Goal: Task Accomplishment & Management: Use online tool/utility

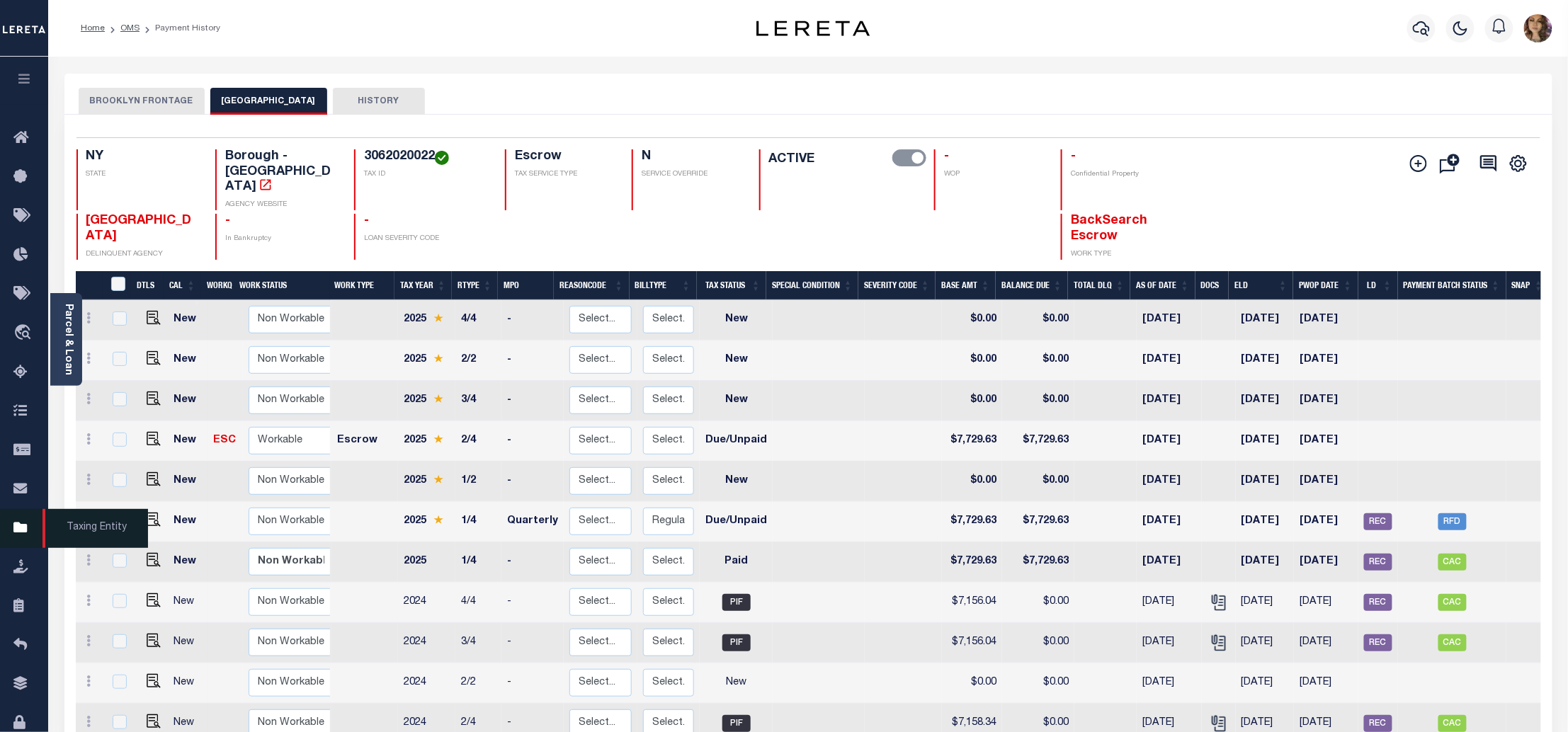
click at [91, 531] on span "Taxing Entity" at bounding box center [95, 528] width 105 height 39
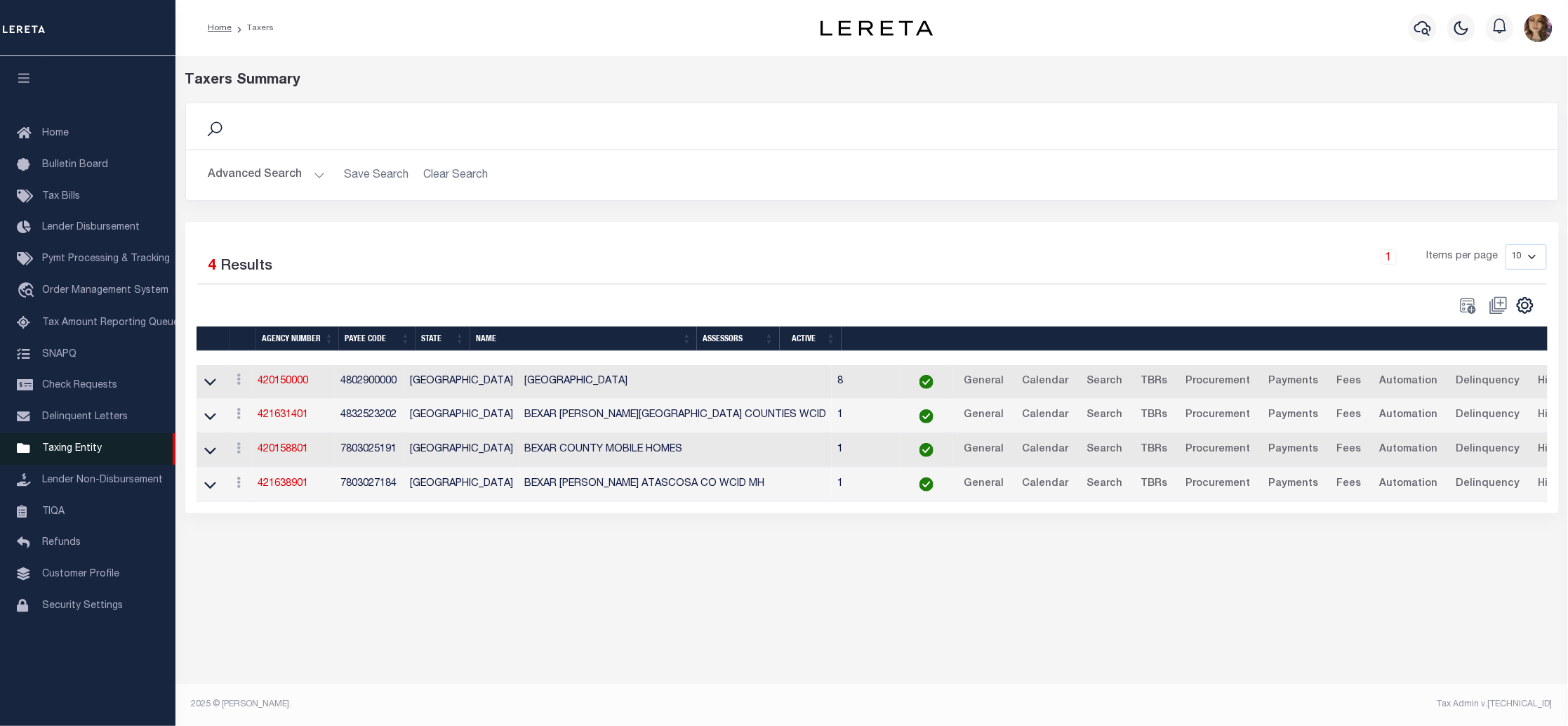
click at [74, 448] on span "Taxing Entity" at bounding box center [71, 449] width 60 height 10
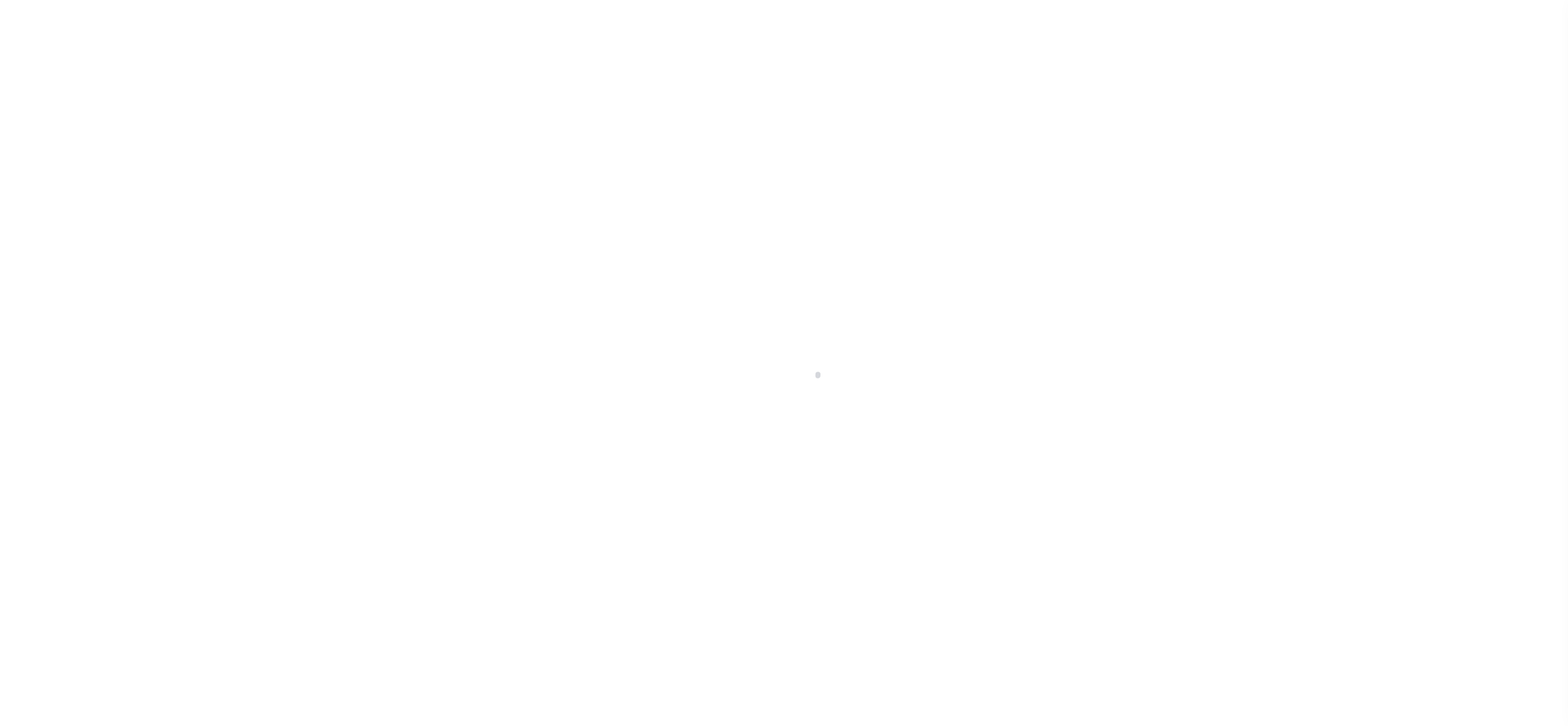
select select
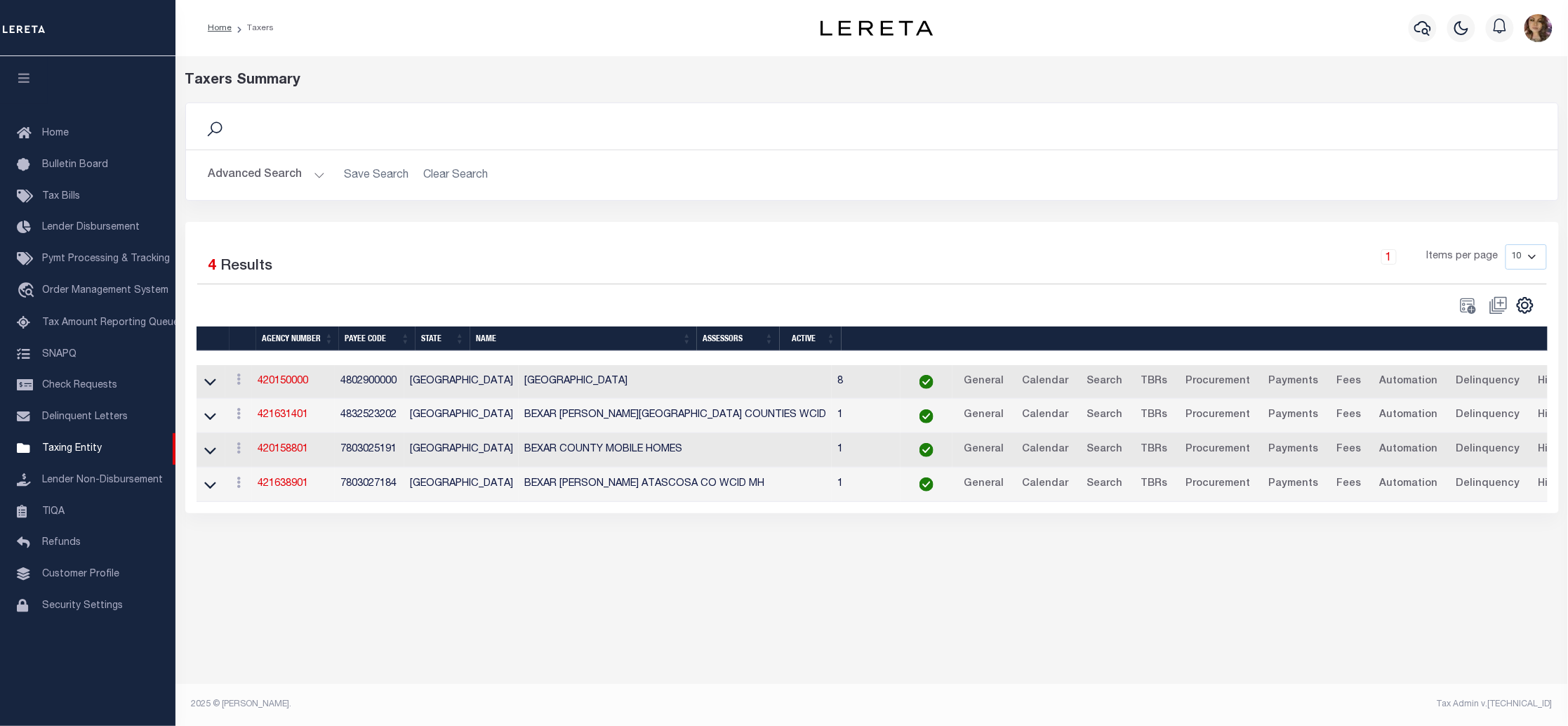
click at [314, 179] on button "Advanced Search" at bounding box center [267, 175] width 117 height 28
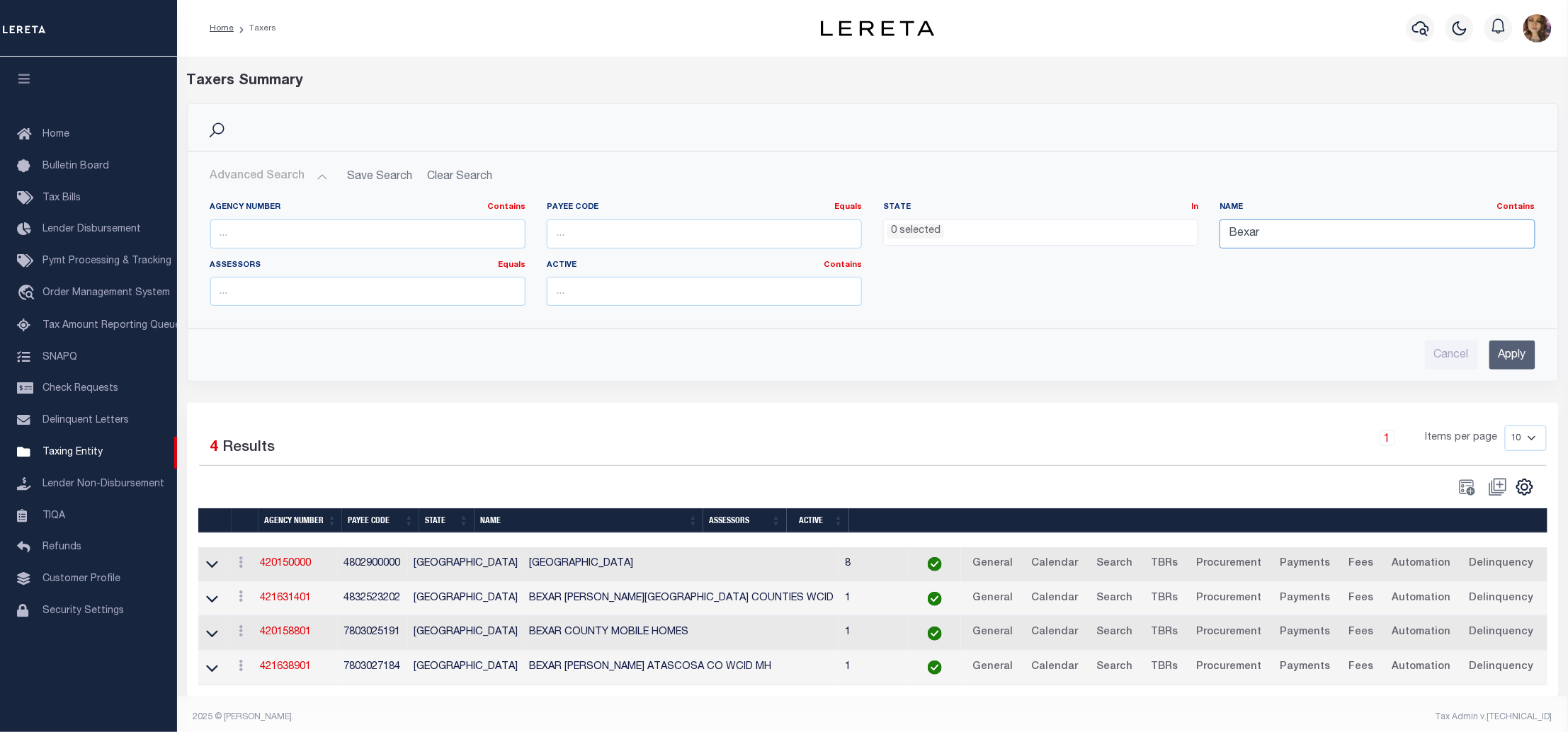
drag, startPoint x: 1272, startPoint y: 234, endPoint x: 1210, endPoint y: 239, distance: 62.2
click at [1210, 239] on div "Name Contains Contains Is Bexar" at bounding box center [1376, 231] width 336 height 58
type input "navarro"
click at [1535, 355] on div "Cancel Apply" at bounding box center [873, 350] width 1348 height 40
click at [1521, 358] on input "Apply" at bounding box center [1512, 355] width 46 height 29
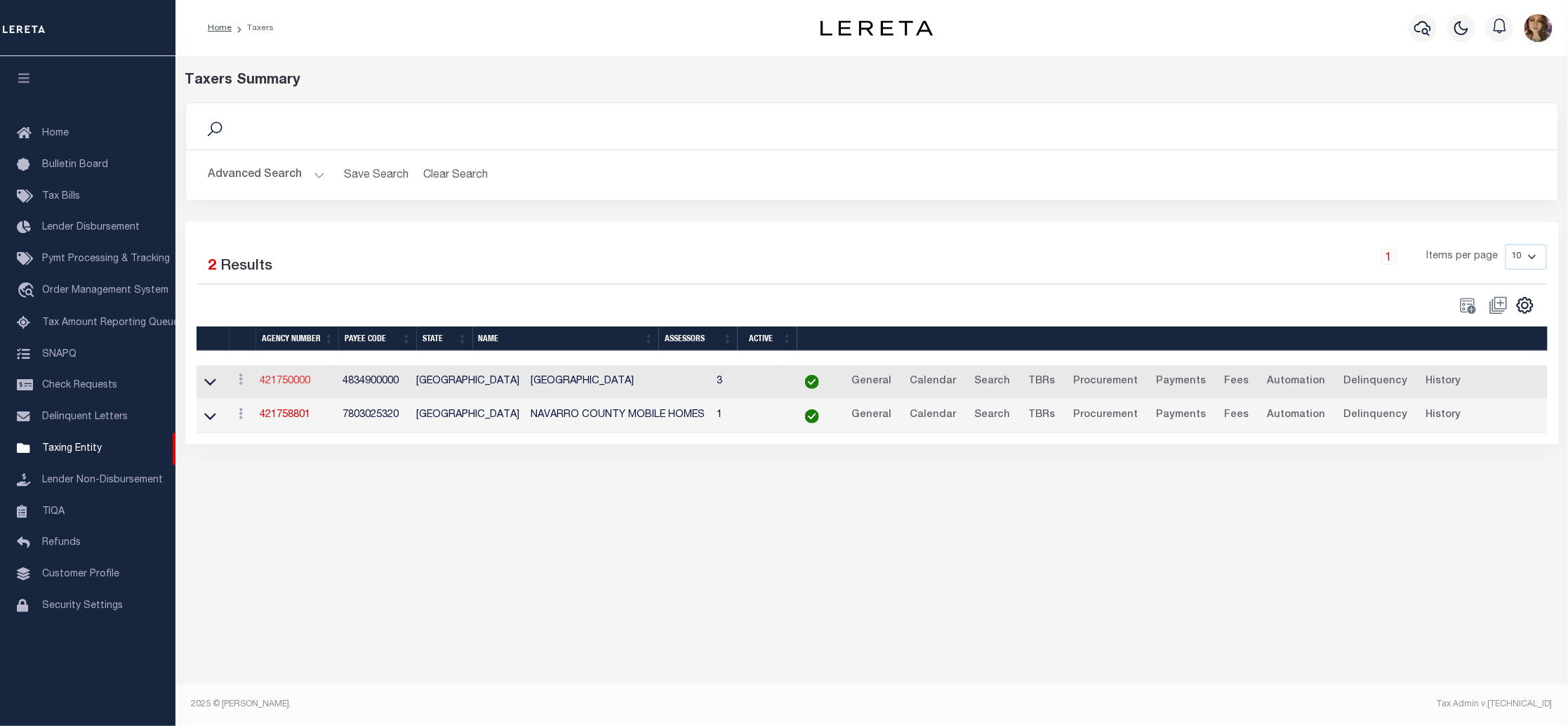
click at [293, 386] on link "421750000" at bounding box center [285, 381] width 50 height 10
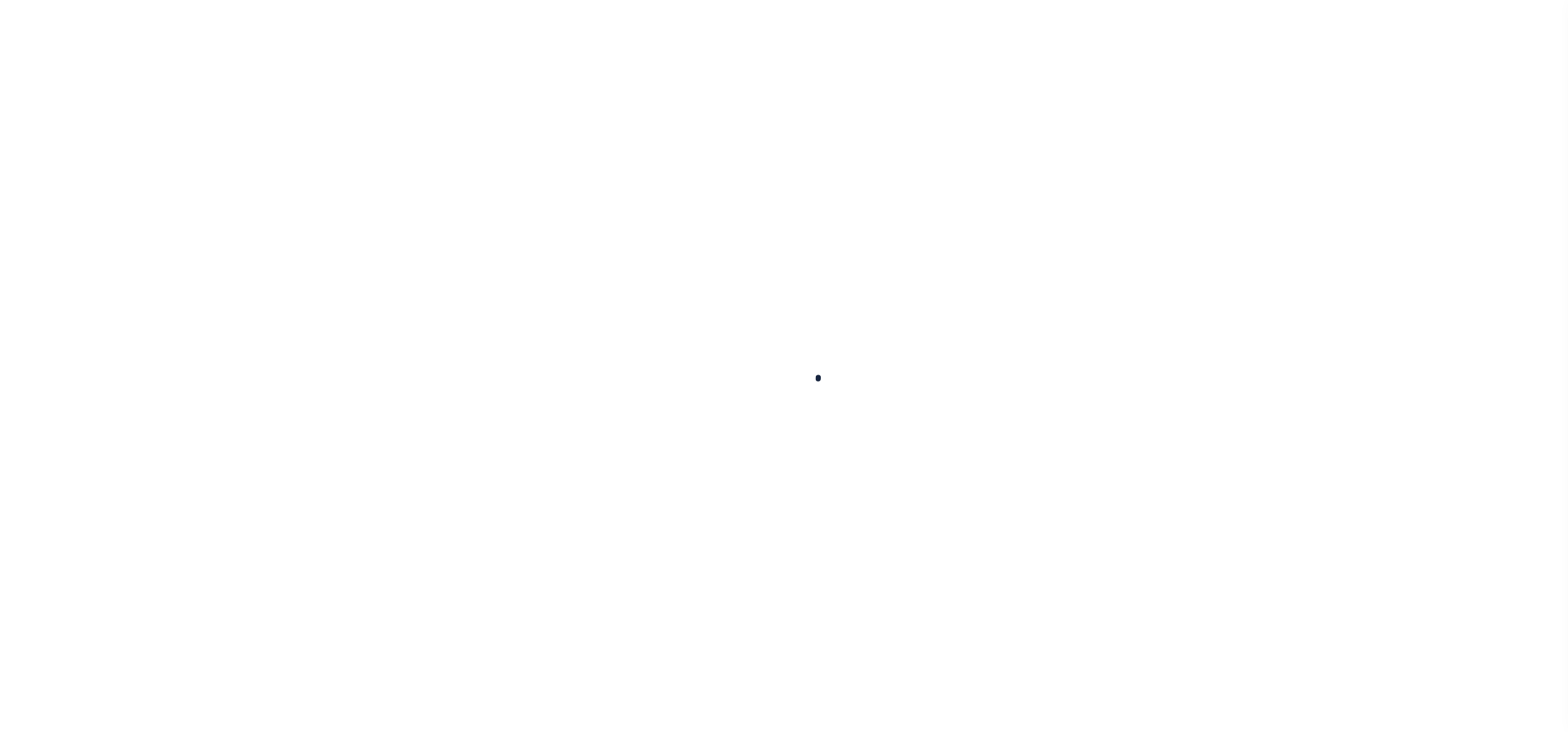
select select
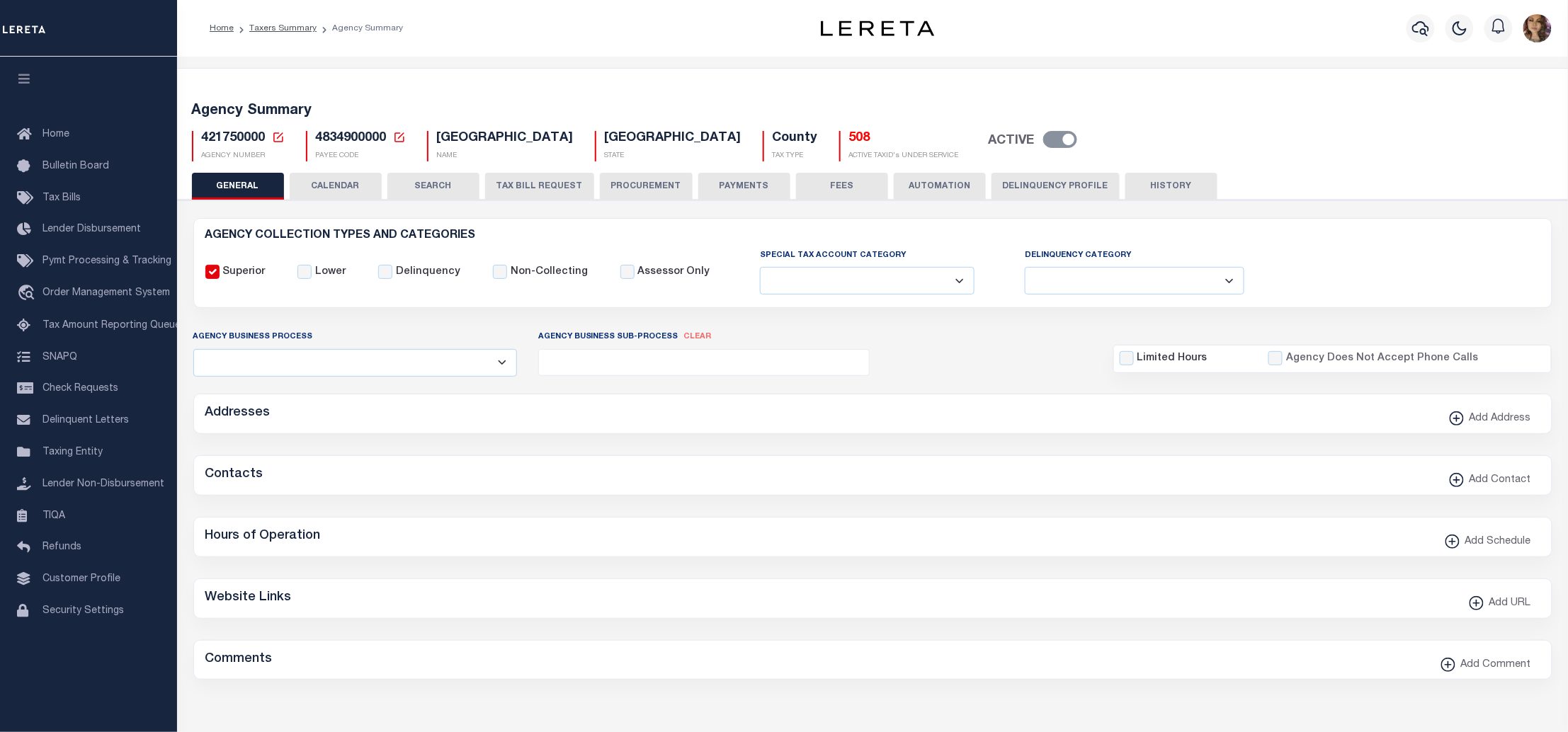
checkbox input "false"
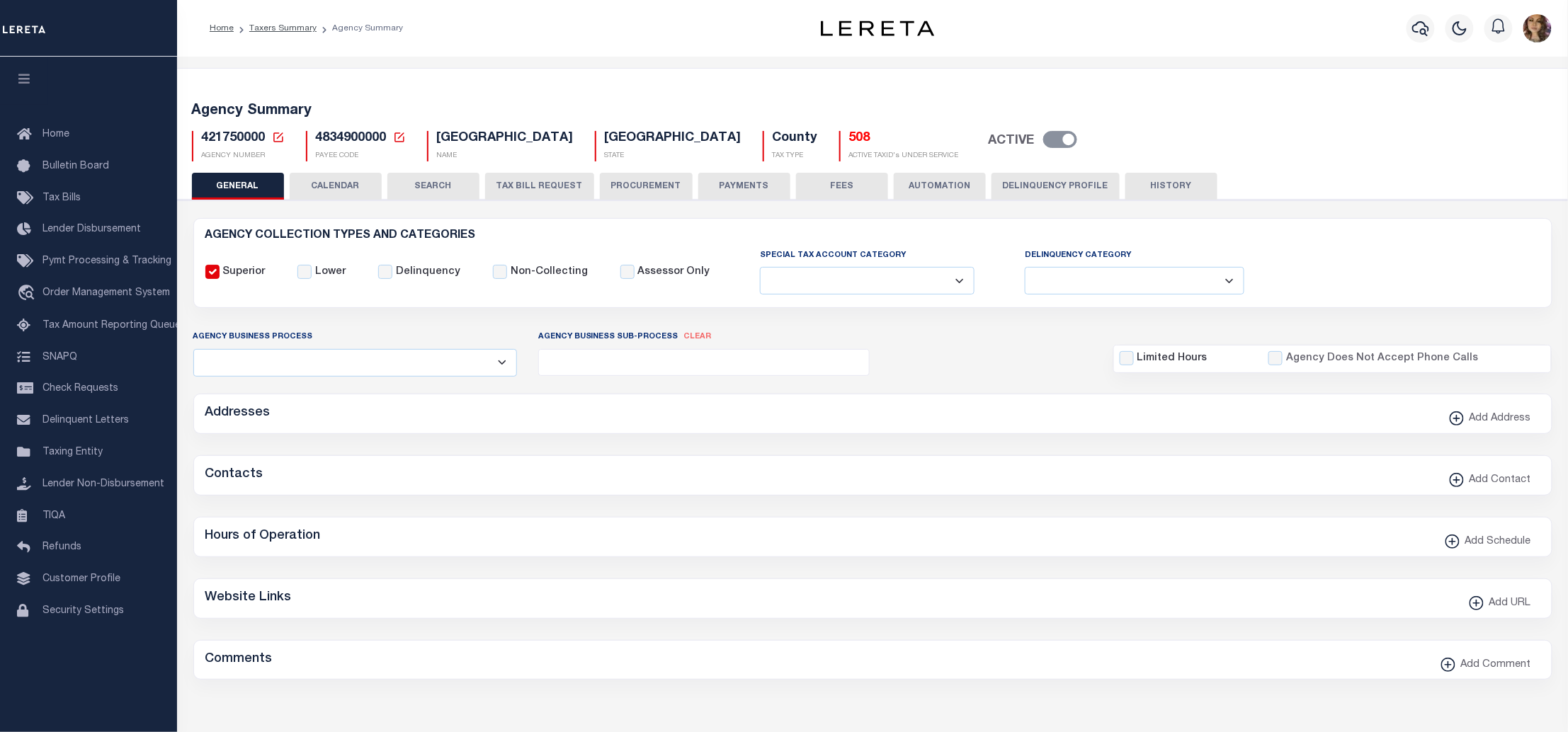
type input "4834900000"
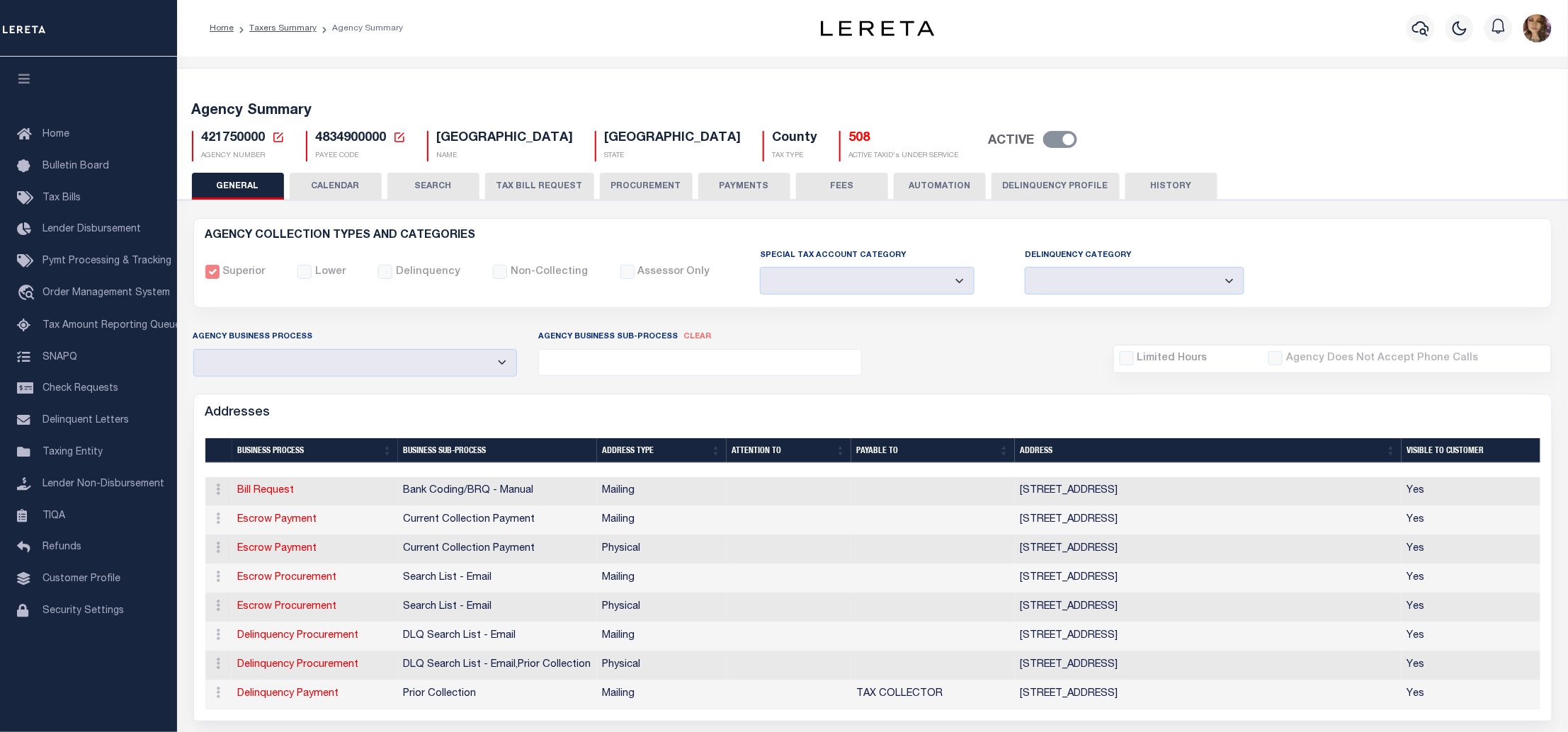
click at [343, 186] on button "CALENDAR" at bounding box center [335, 186] width 92 height 27
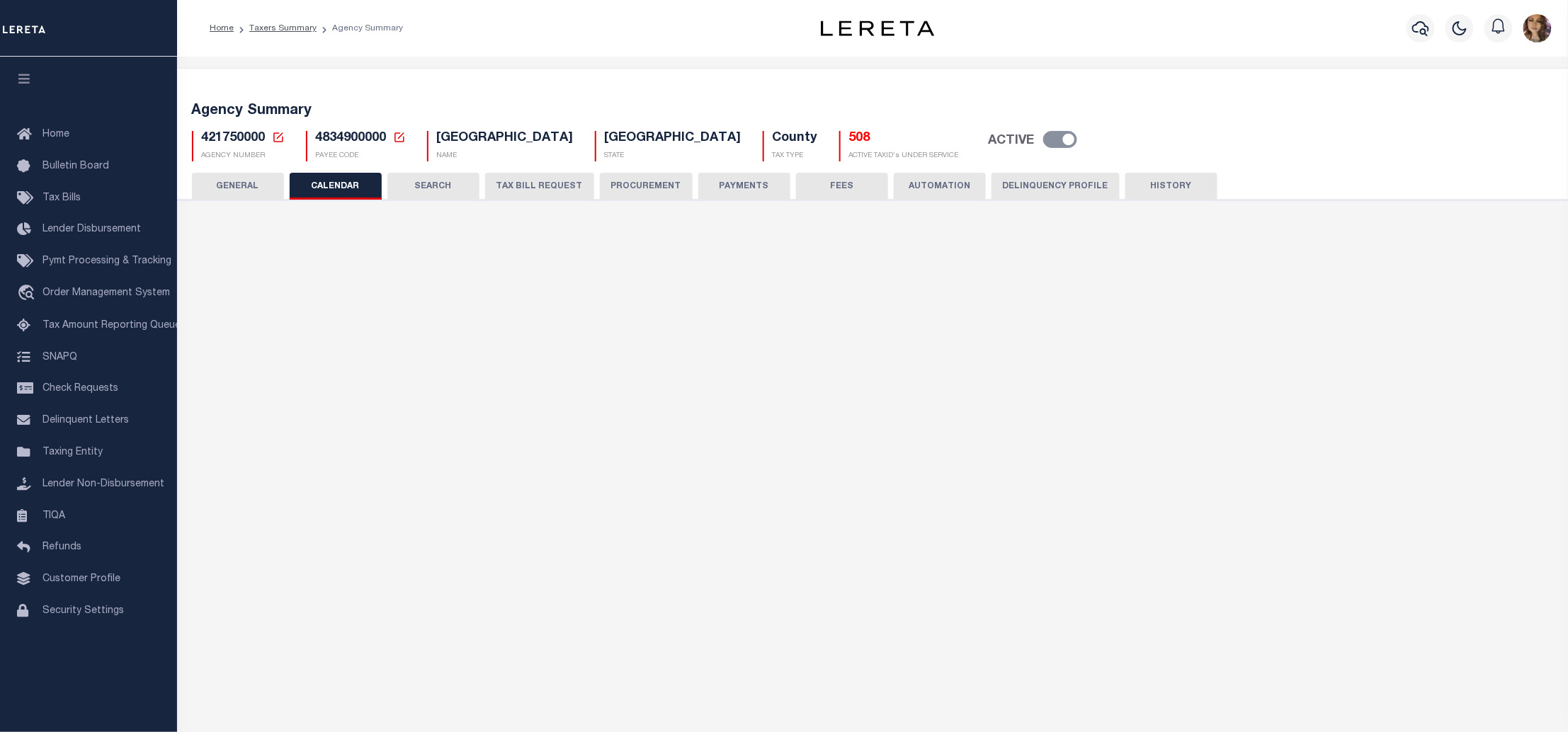
checkbox input "false"
type input "1"
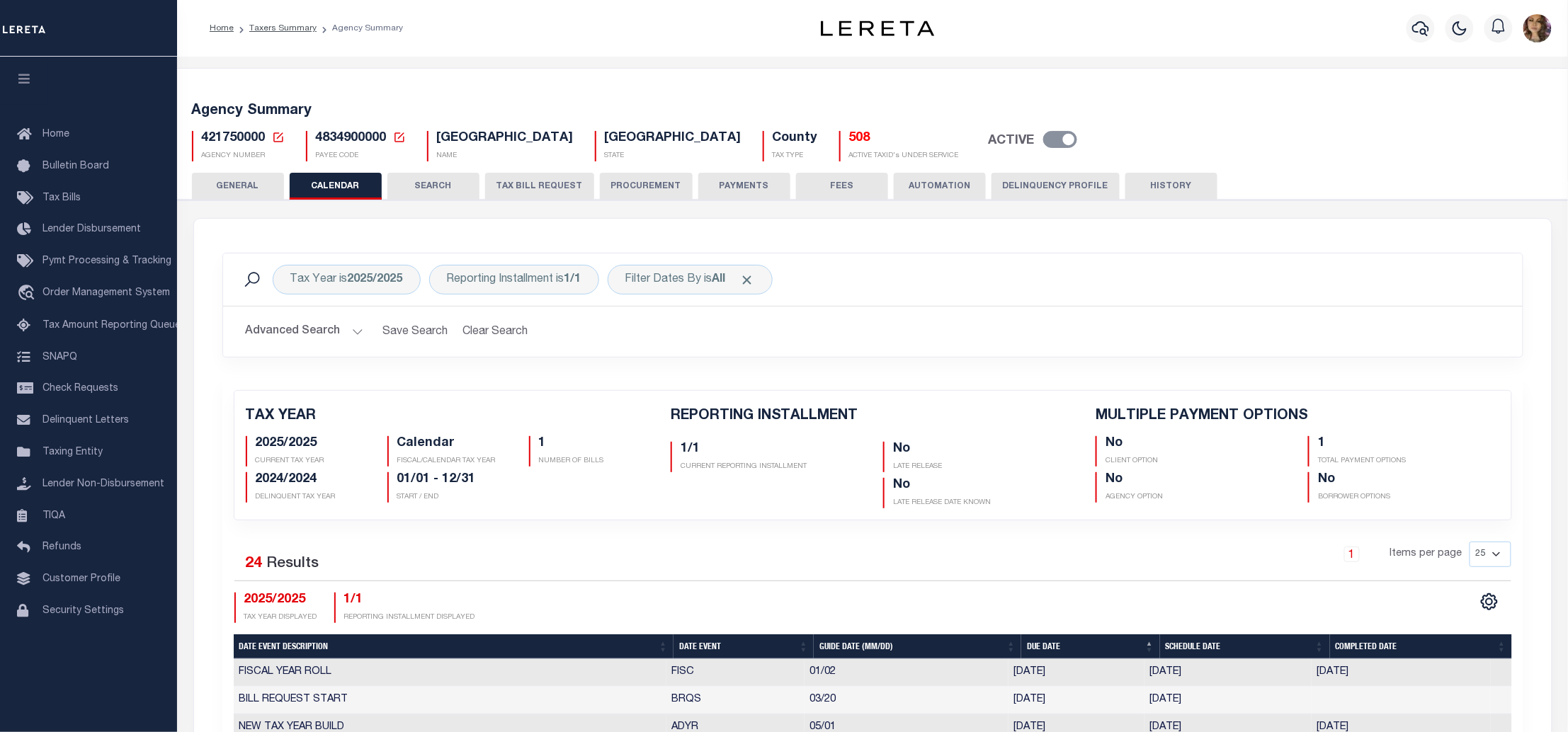
click at [444, 180] on button "SEARCH" at bounding box center [433, 186] width 92 height 27
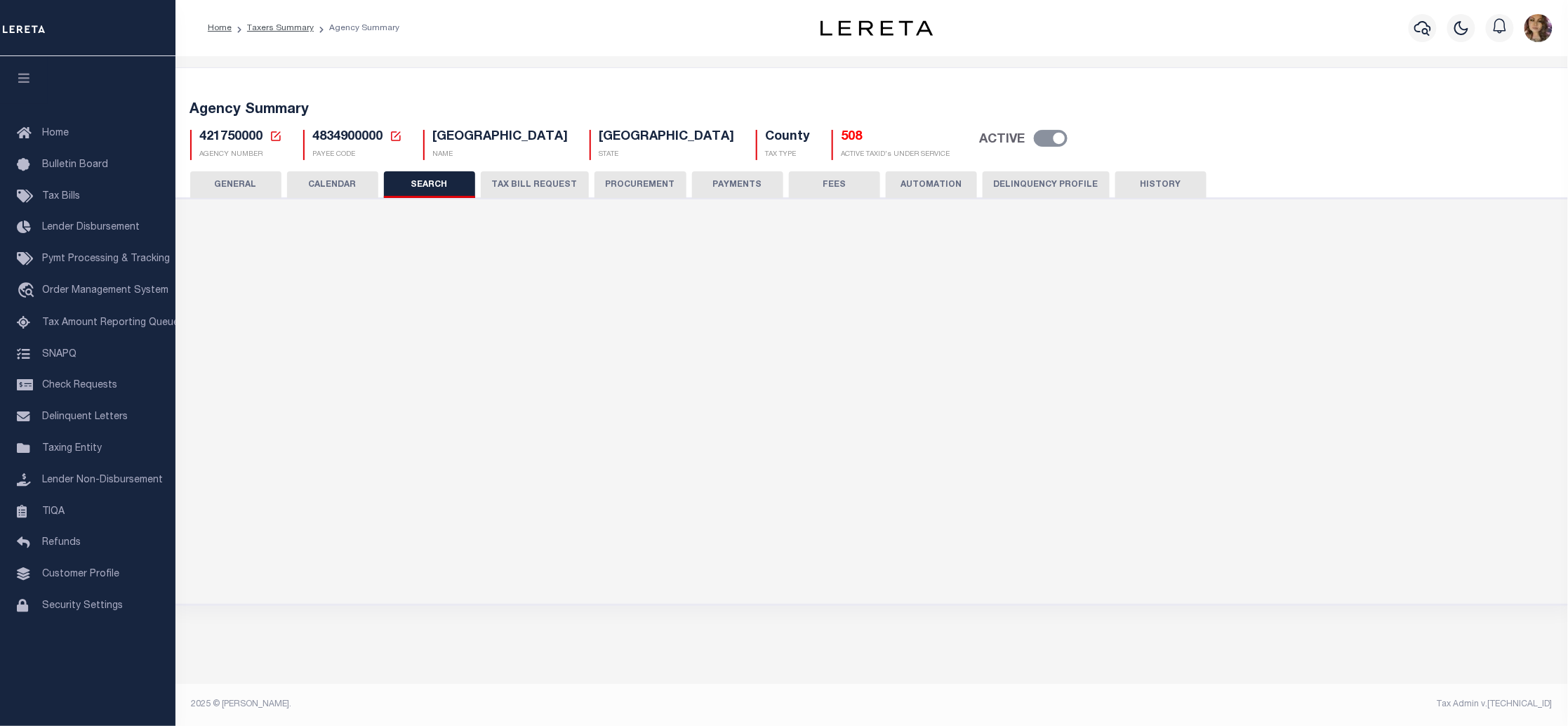
checkbox input "false"
type input "15000"
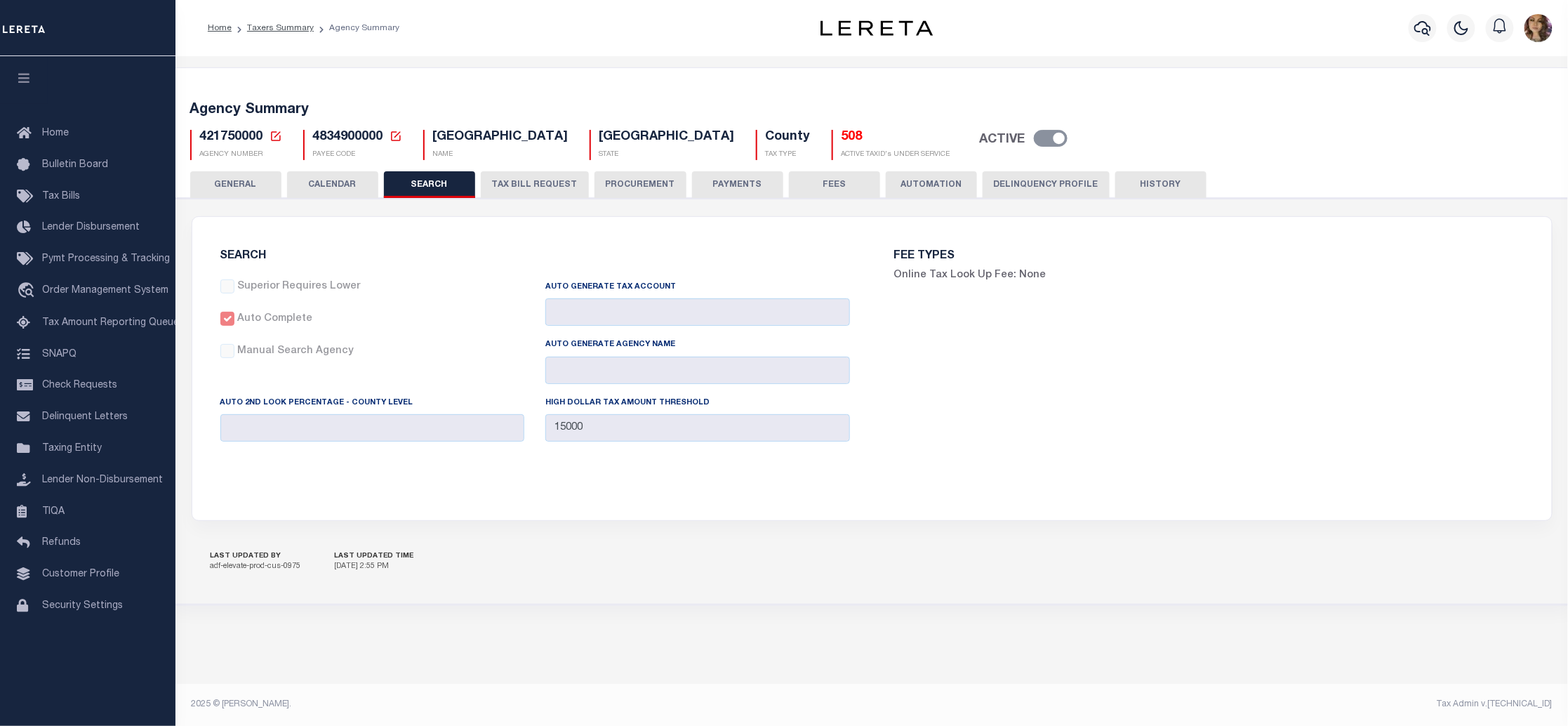
click at [532, 186] on button "TAX BILL REQUEST" at bounding box center [535, 184] width 108 height 27
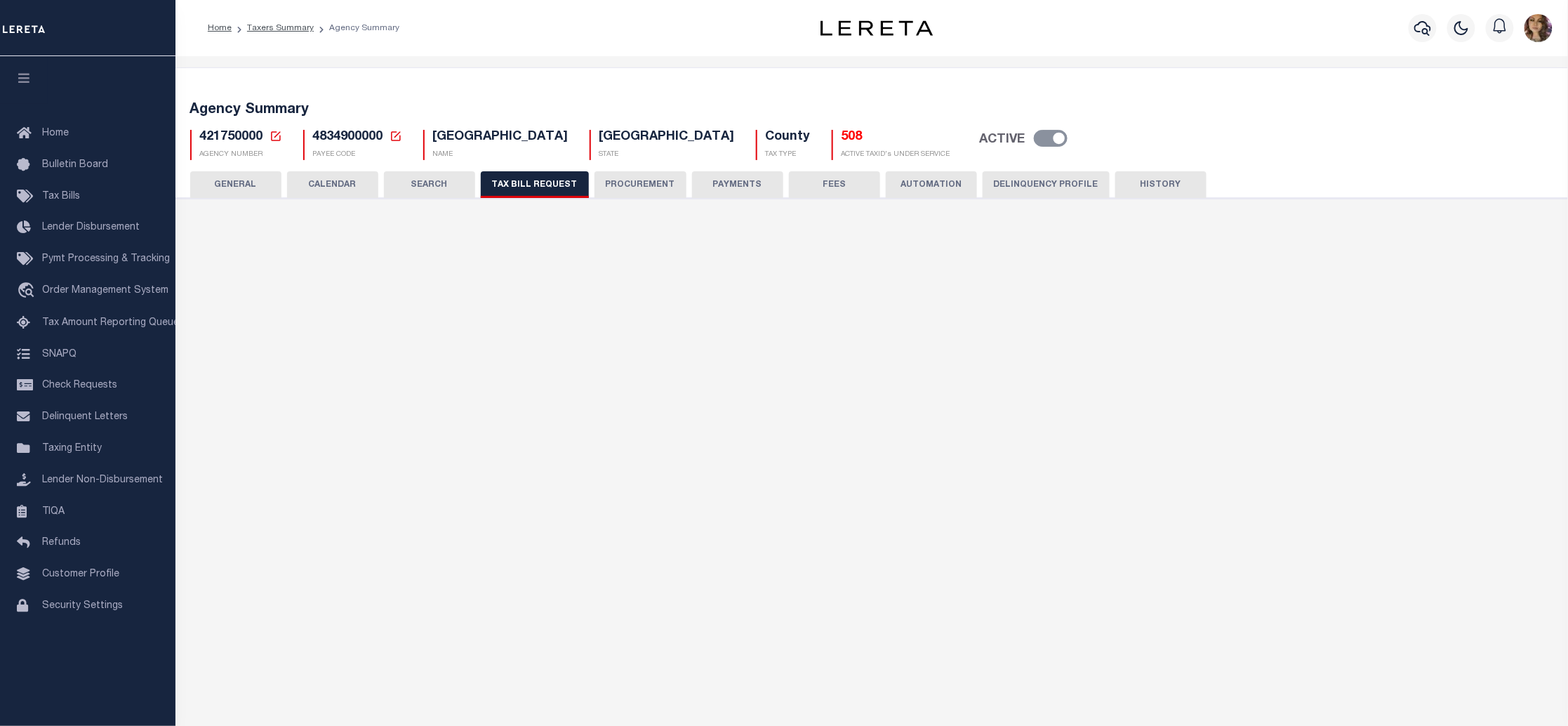
select select "22"
select select "true"
select select "13"
select select "1"
type input "166"
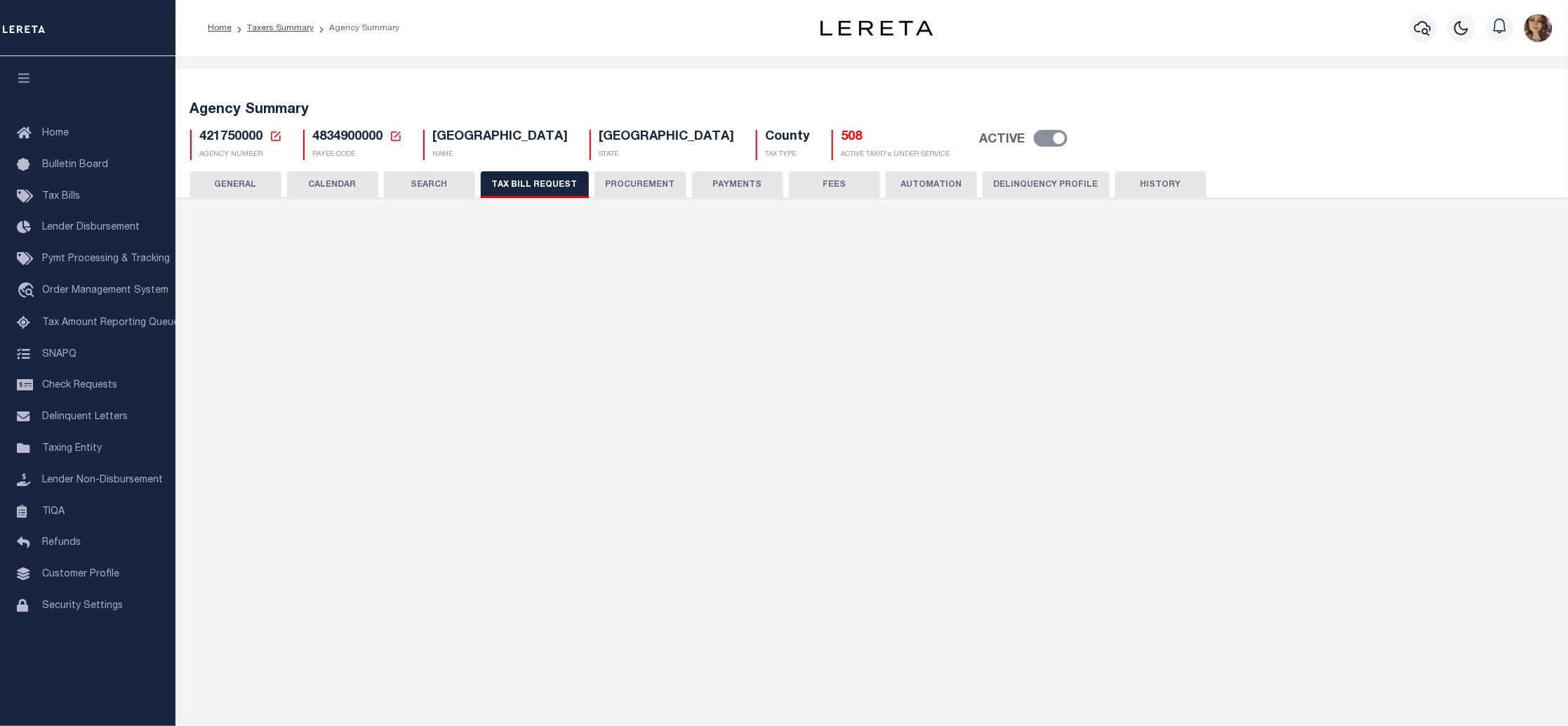
select select
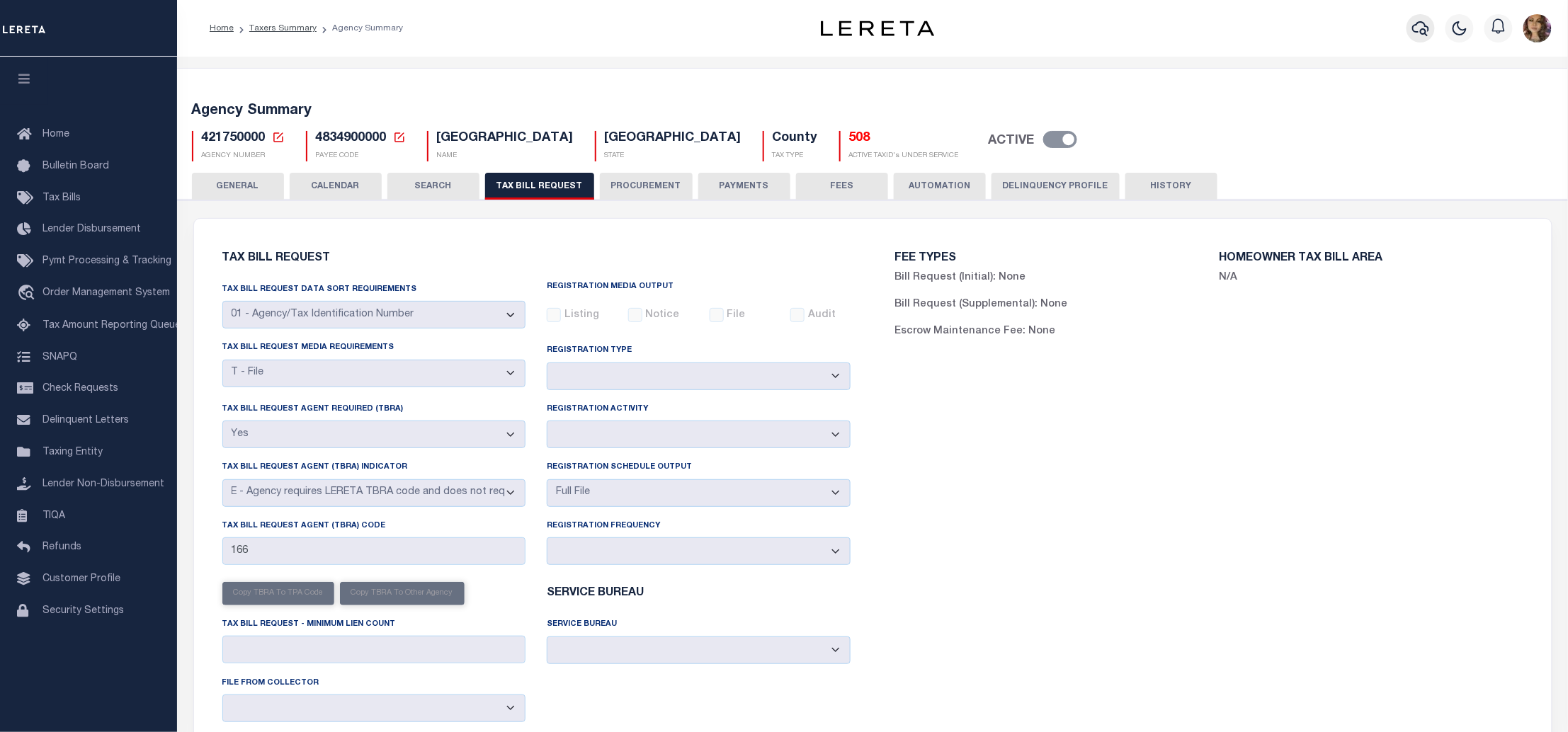
click at [1420, 21] on icon "button" at bounding box center [1420, 29] width 17 height 17
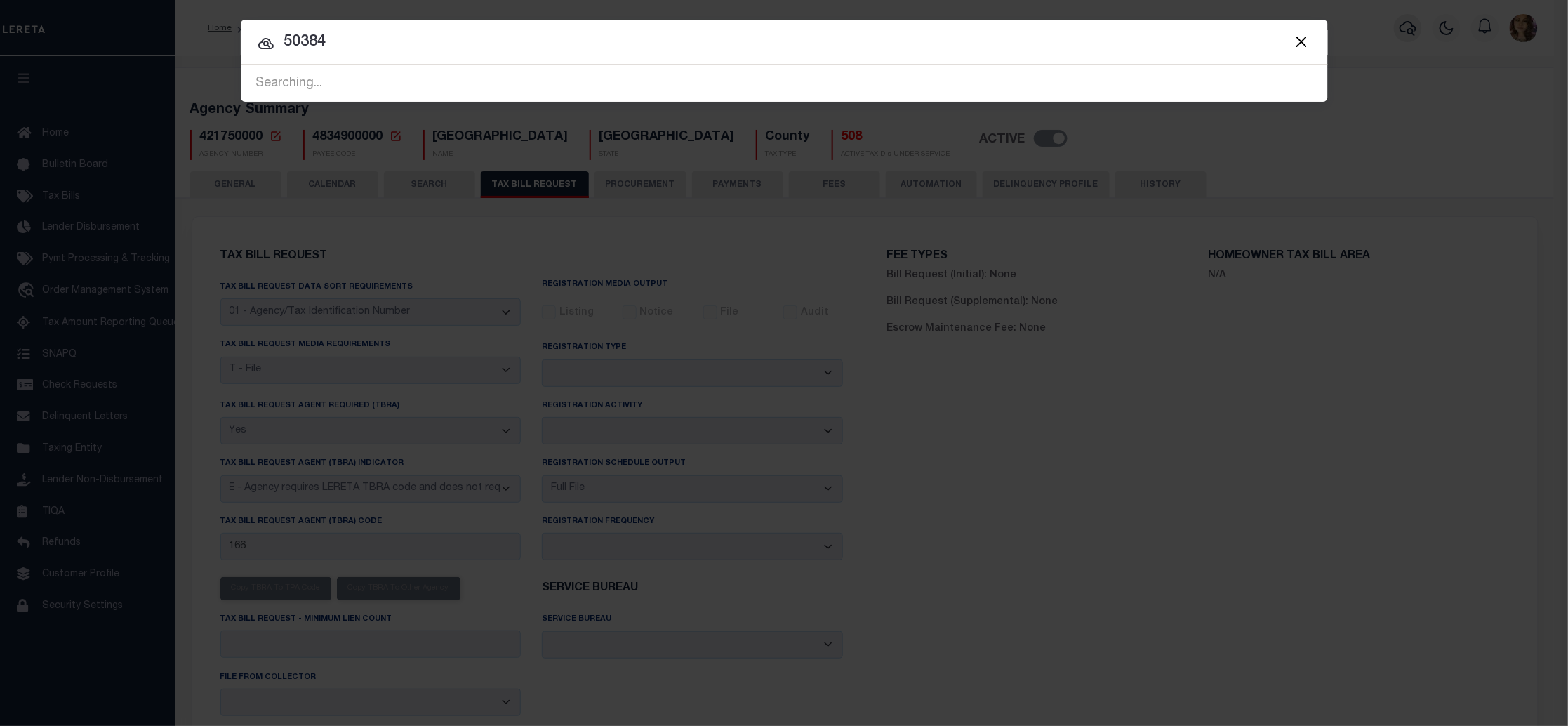
type input "50384"
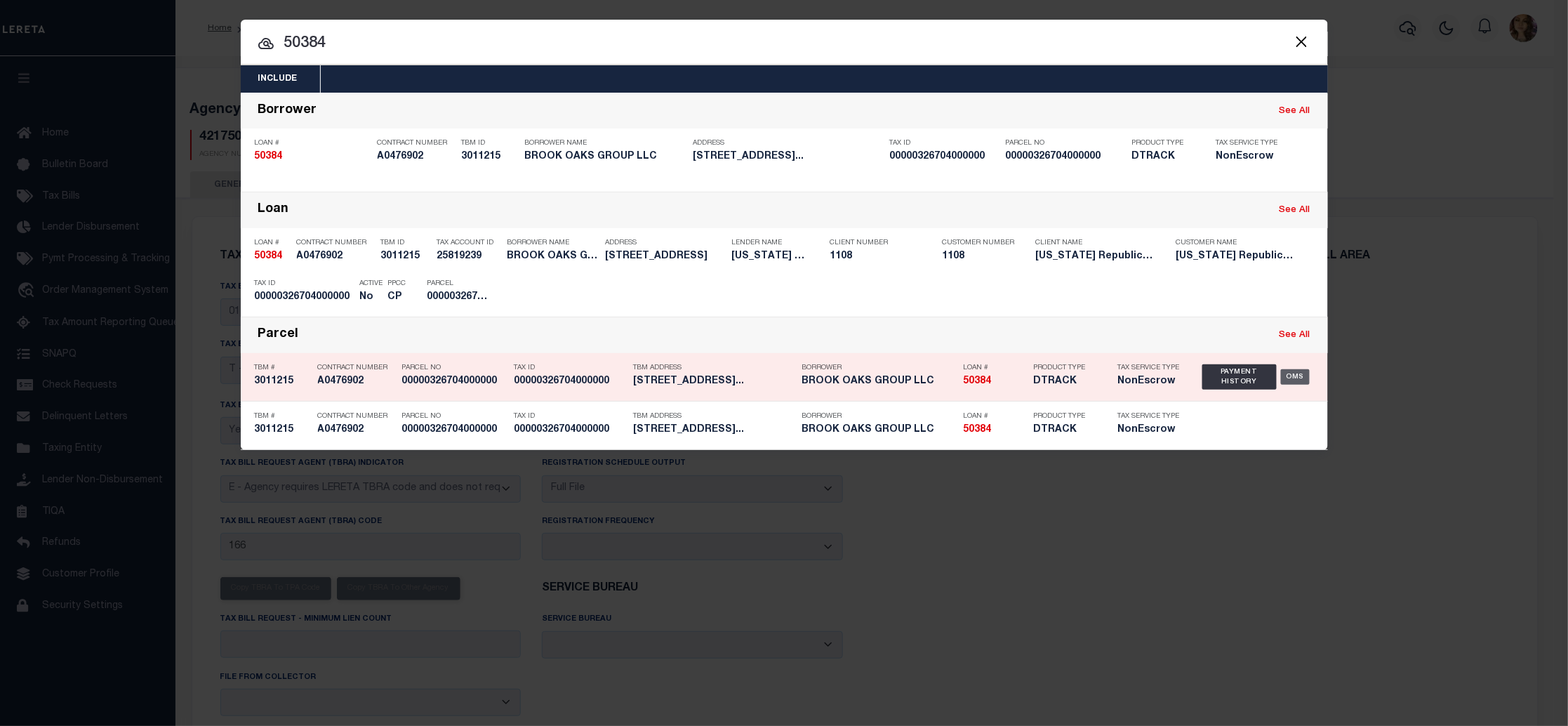
click at [1298, 378] on div "OMS" at bounding box center [1295, 377] width 28 height 15
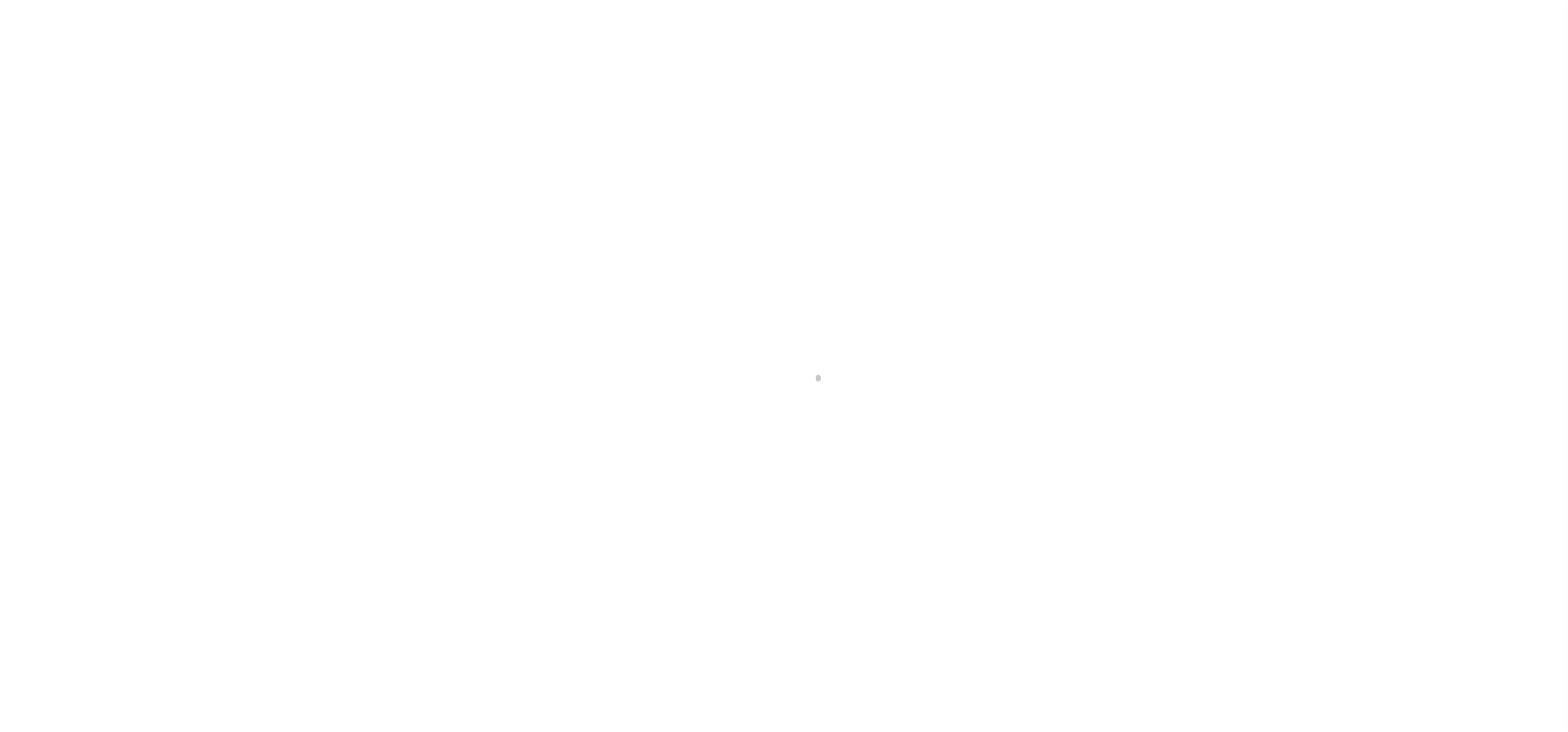
select select "False"
select select "10"
select select "NonEscrow"
type input "[STREET_ADDRESS]"
type input "00000326704000000"
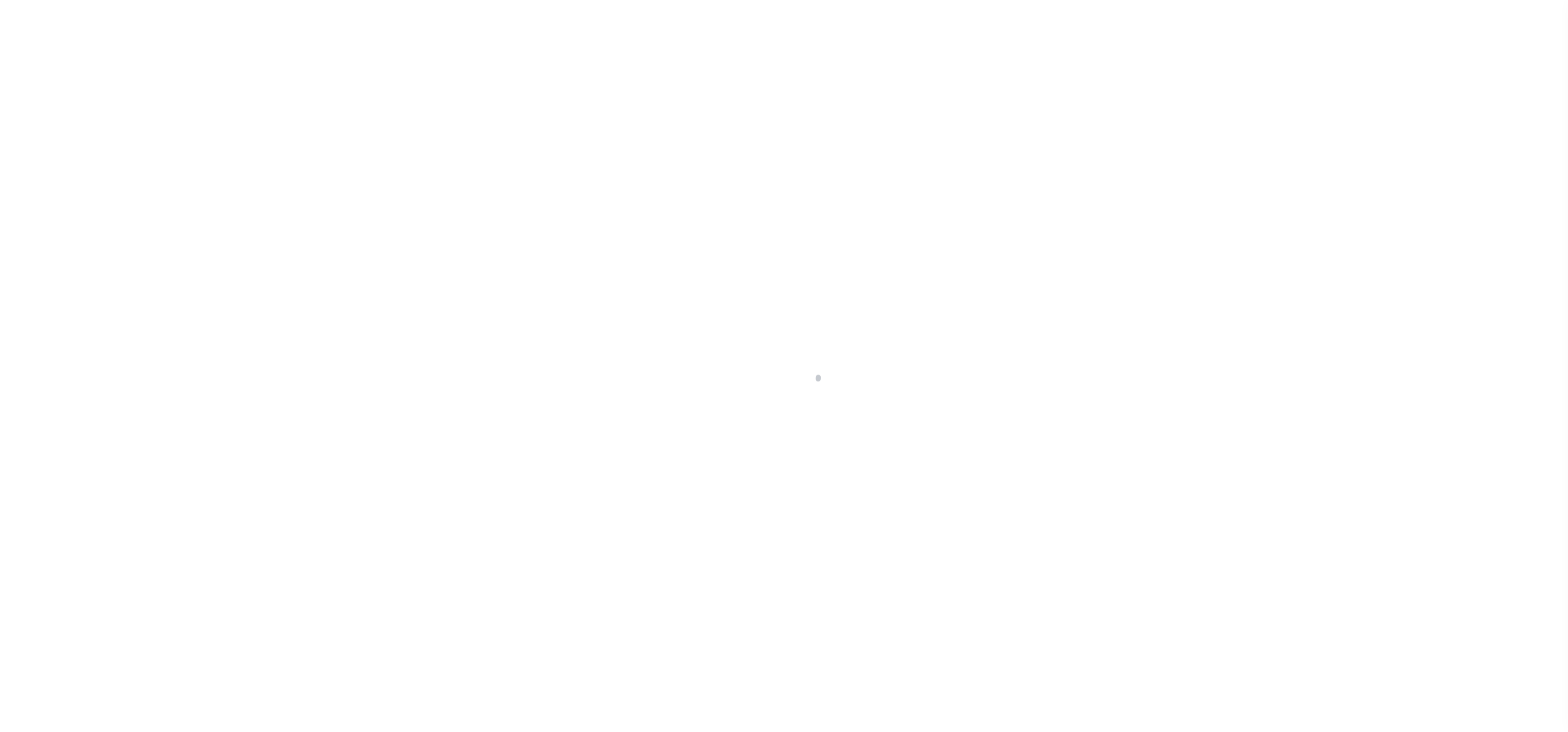
select select
type input "DALLAS TX 75203"
type input "[GEOGRAPHIC_DATA]"
select select
select select "3780"
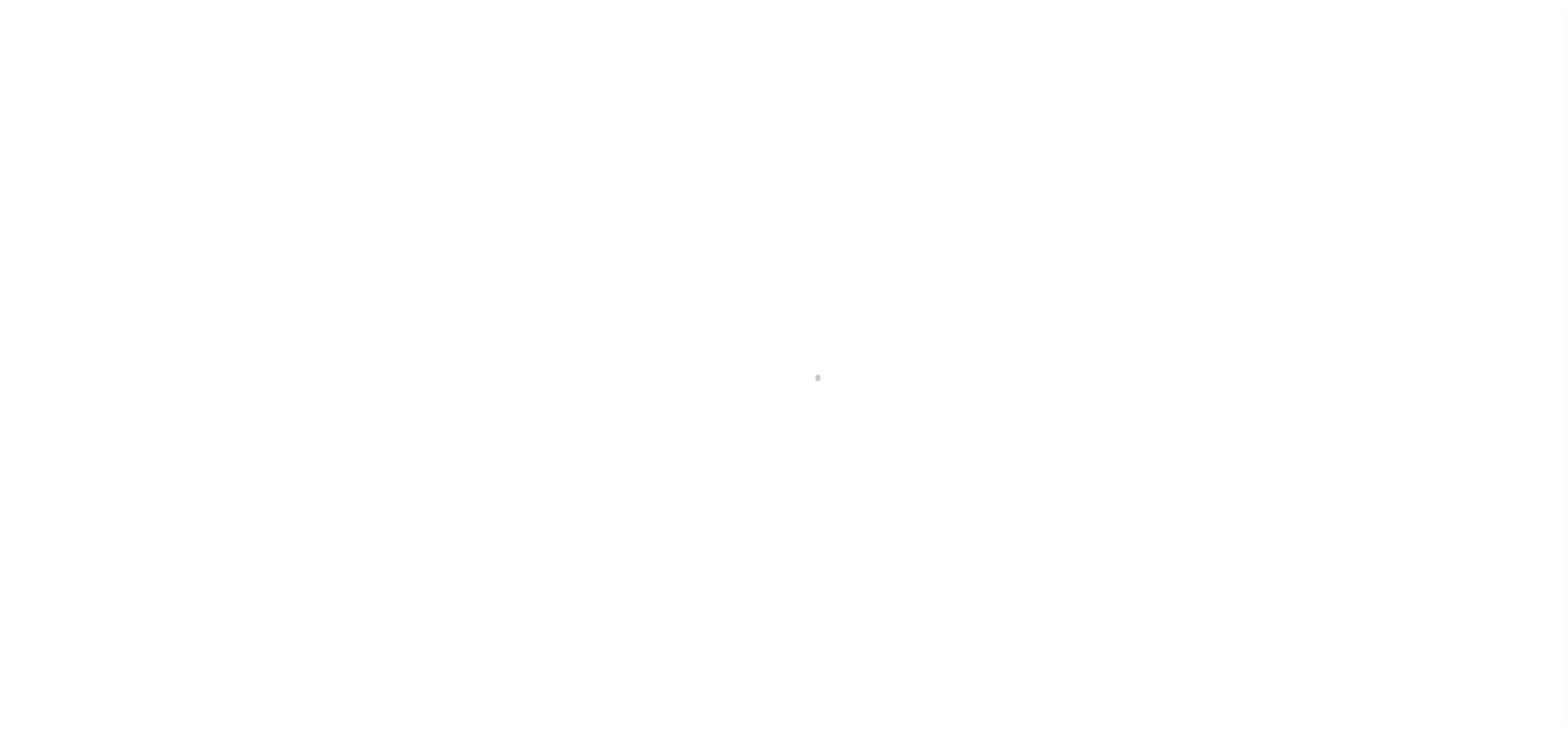
select select "1846"
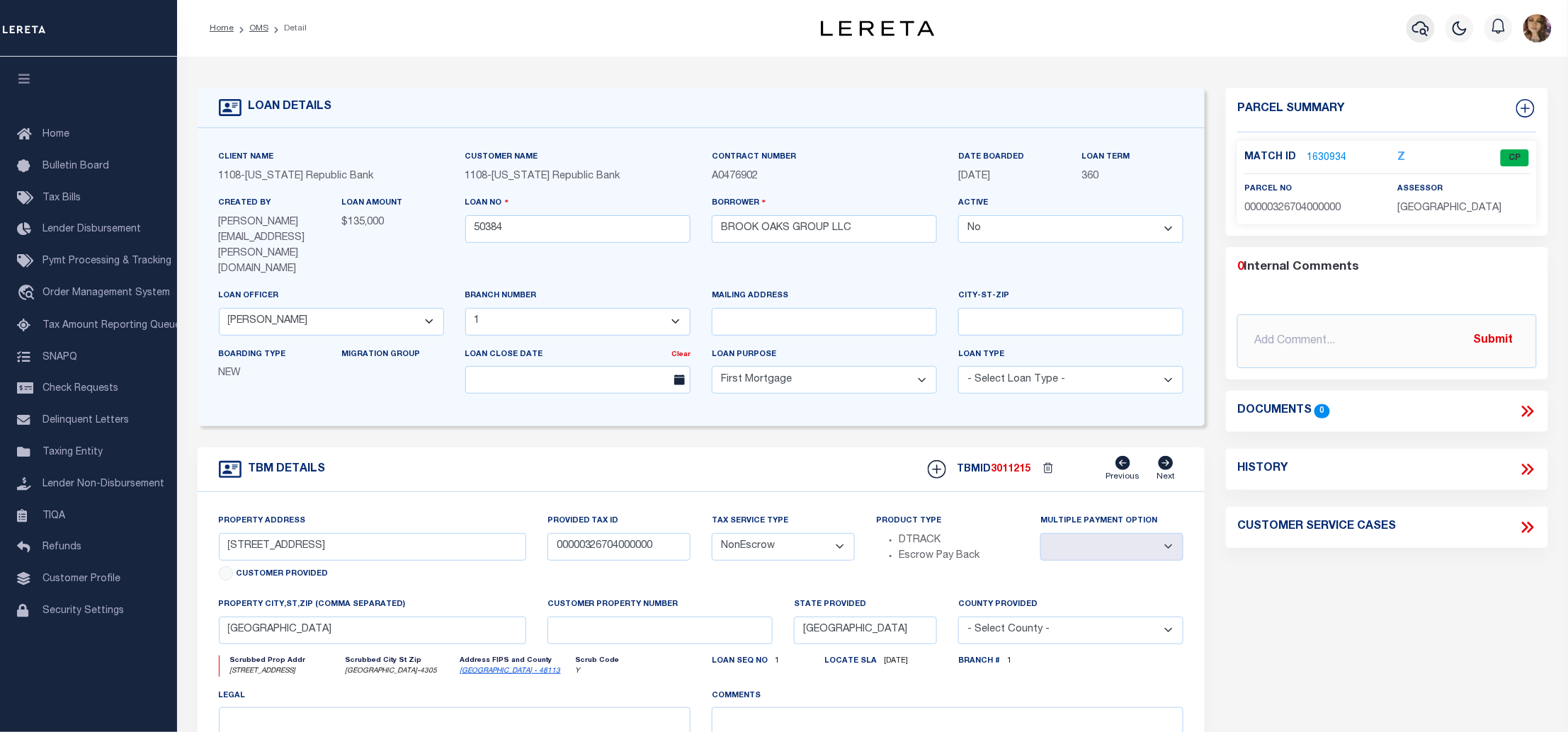
click at [1423, 20] on icon "button" at bounding box center [1420, 29] width 17 height 17
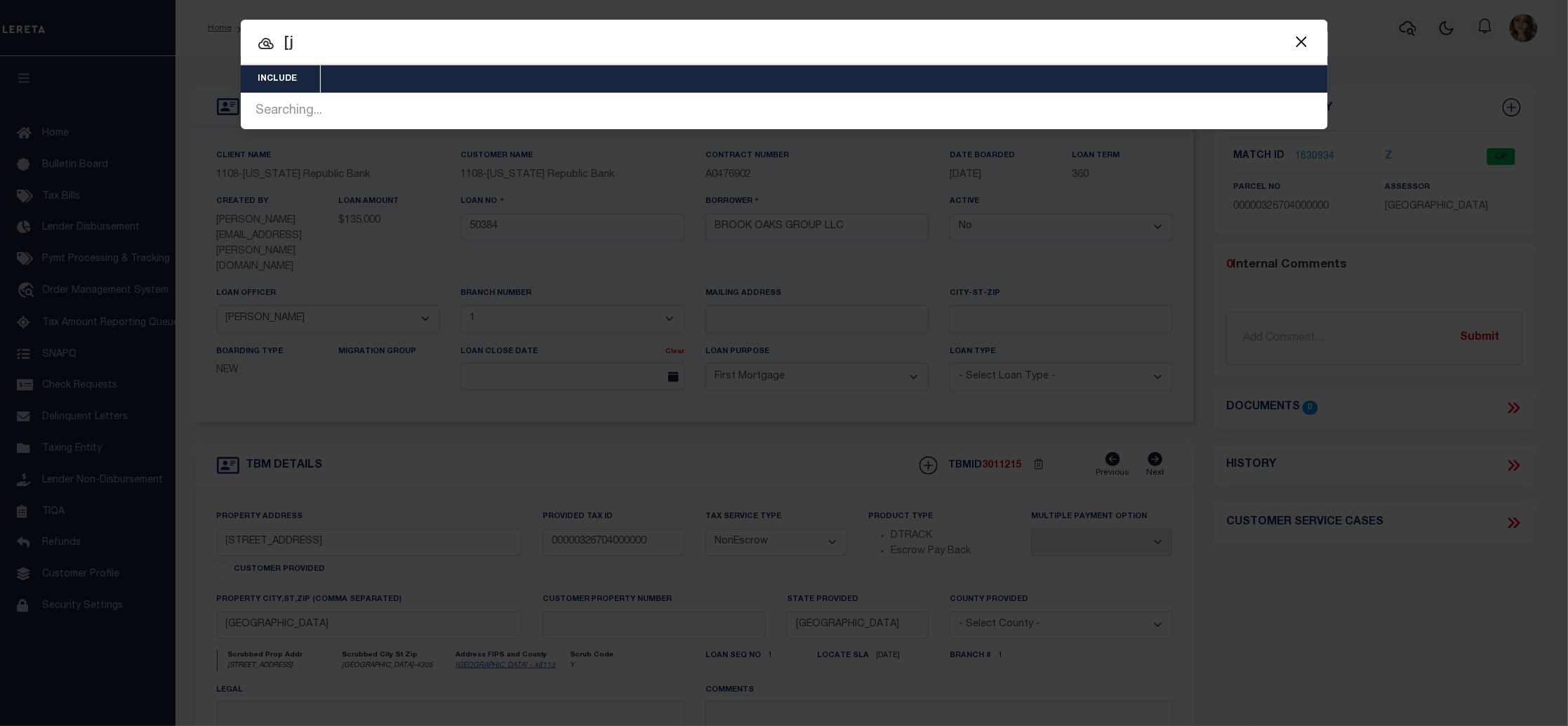
type input "["
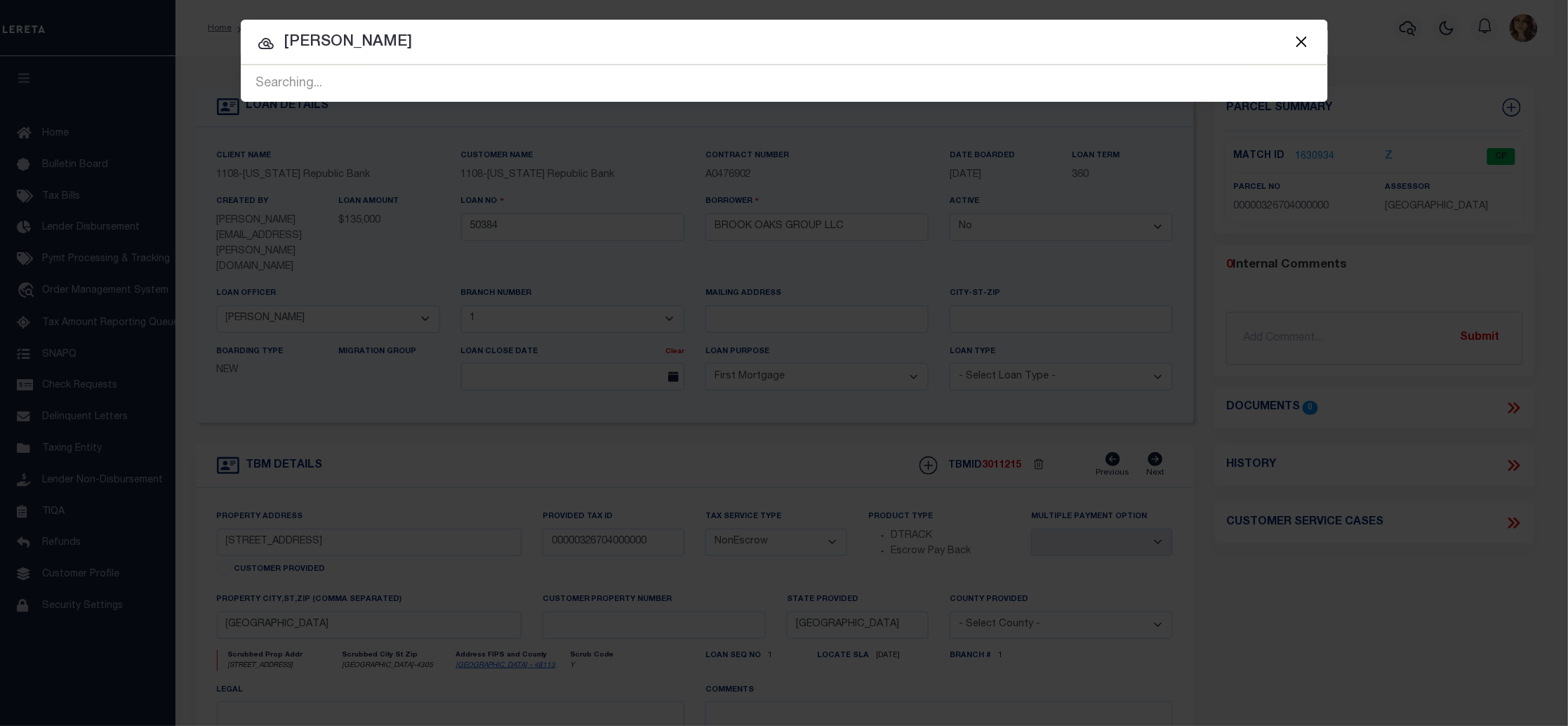
type input "phelps"
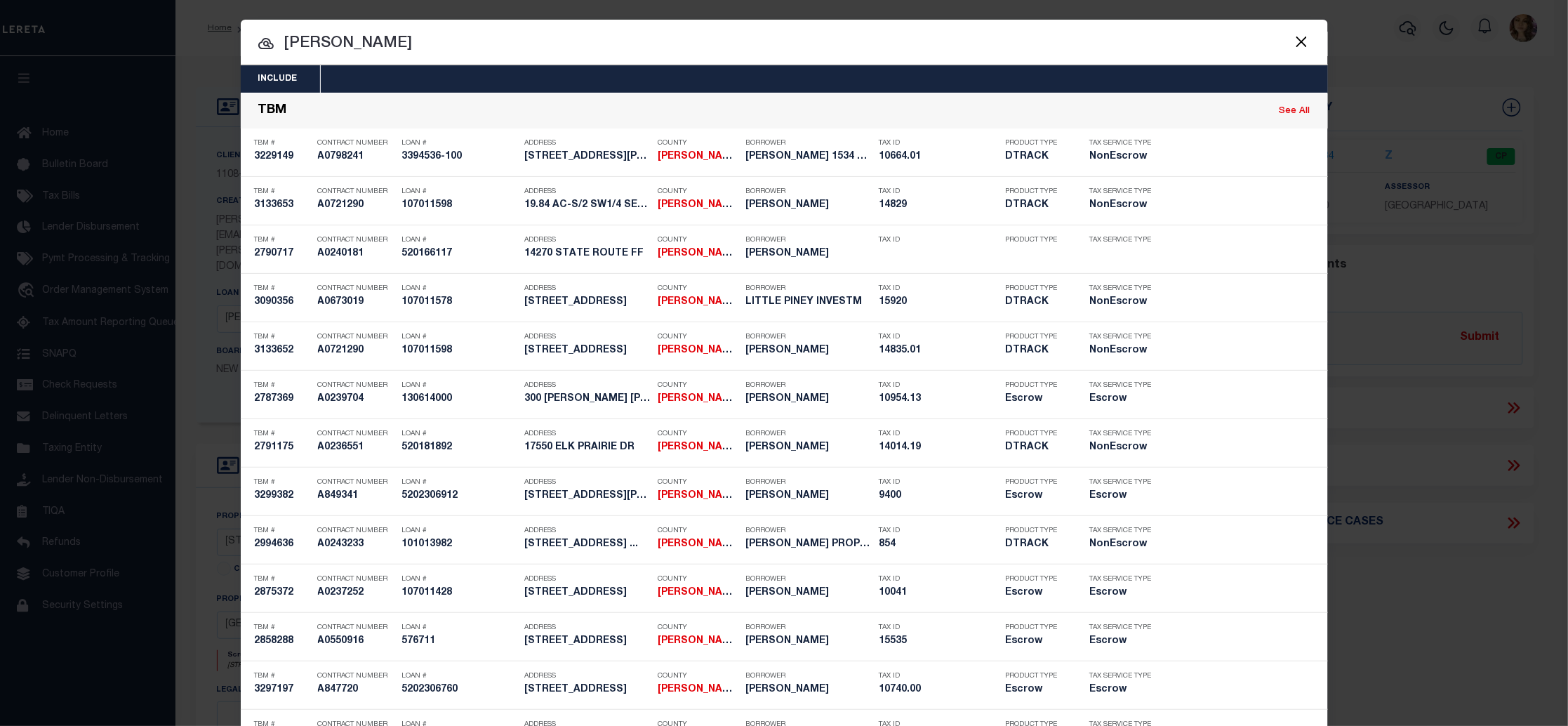
click at [1298, 43] on button "Close" at bounding box center [1302, 41] width 18 height 18
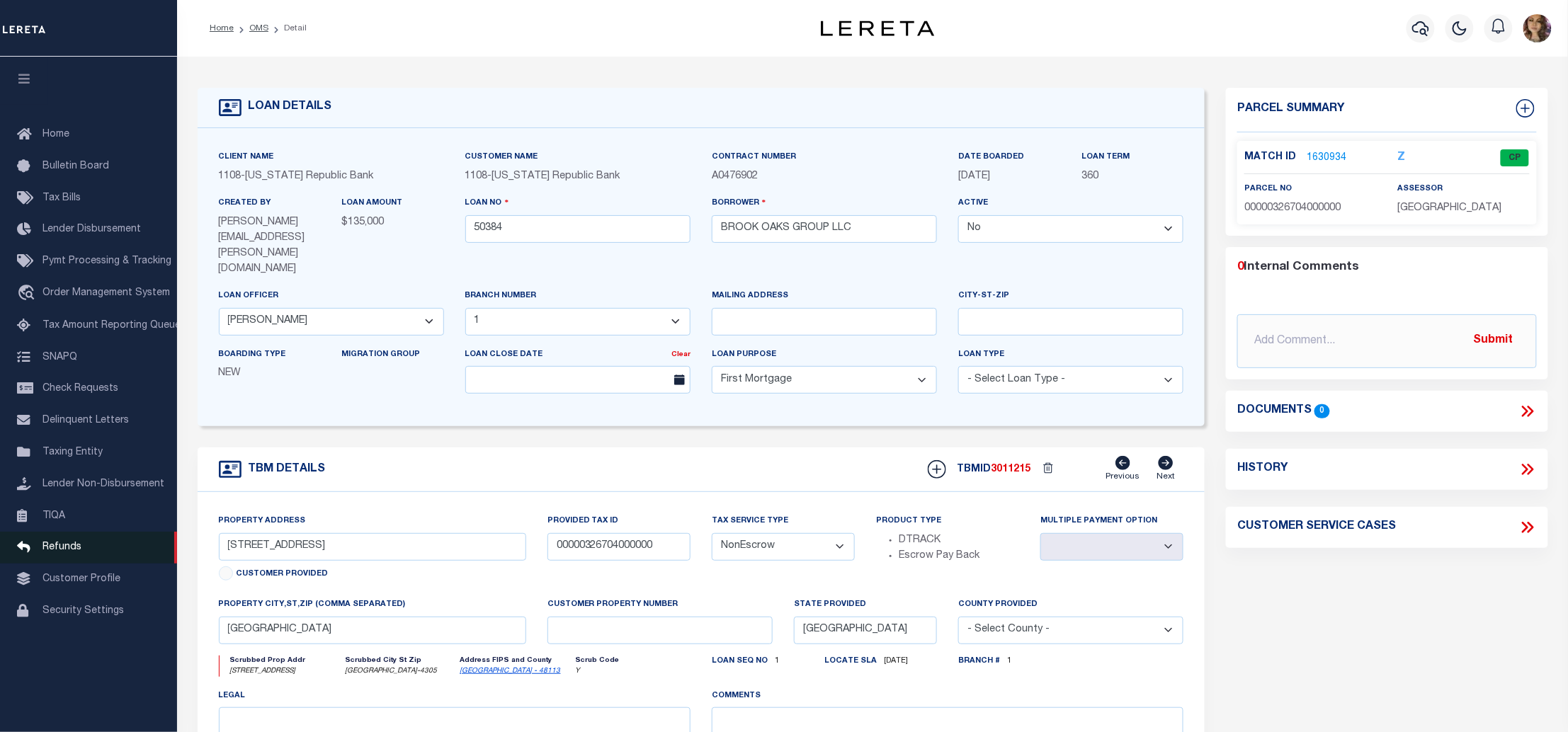
click at [66, 553] on span "Refunds" at bounding box center [61, 547] width 39 height 10
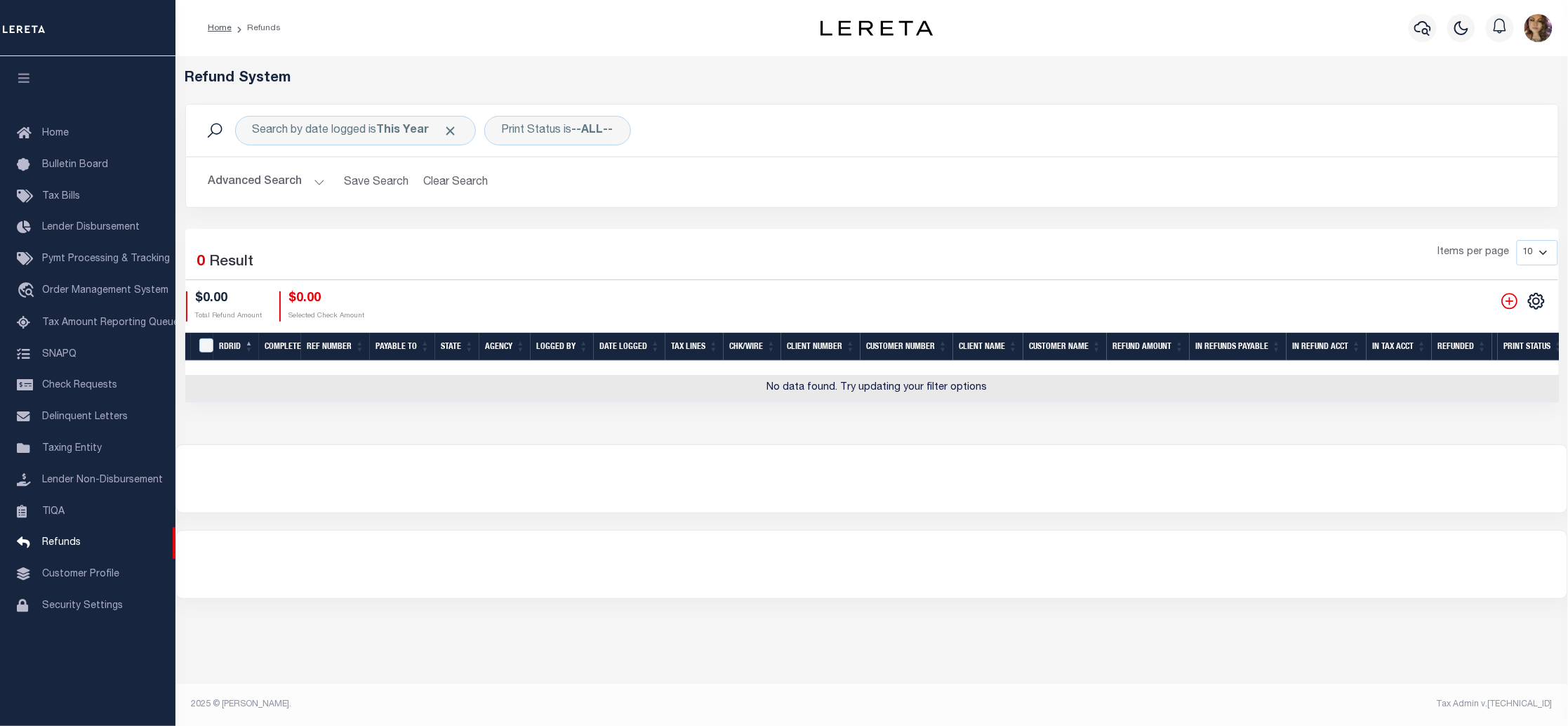
click at [321, 182] on button "Advanced Search" at bounding box center [267, 182] width 117 height 28
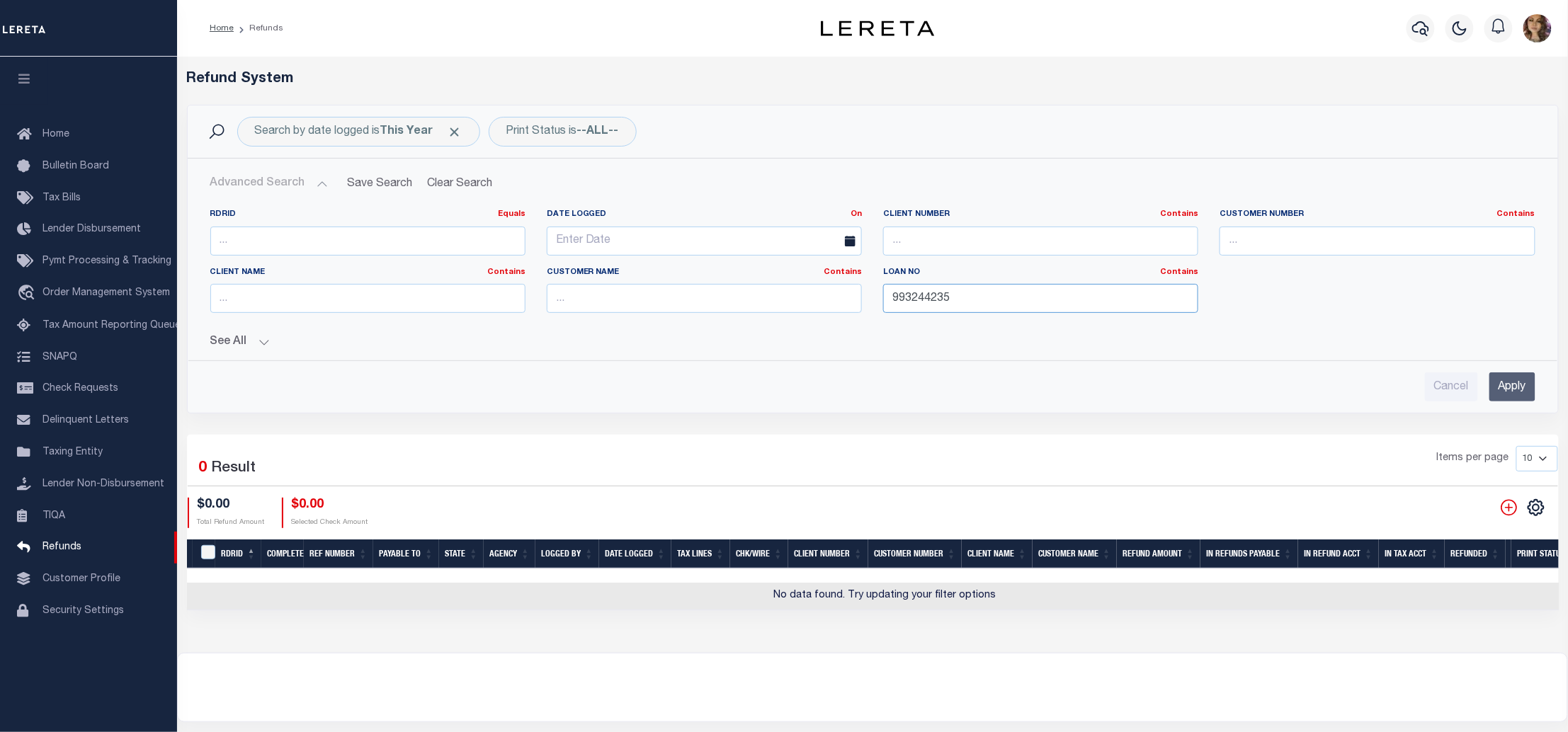
drag, startPoint x: 982, startPoint y: 303, endPoint x: 845, endPoint y: 308, distance: 137.1
click at [845, 308] on div "RDRID Equals Equals Is Not Equal To Is Greater Than Is Less Than Date Logged On…" at bounding box center [872, 266] width 1346 height 115
click at [556, 375] on div "Cancel Apply" at bounding box center [873, 387] width 1325 height 29
click at [264, 344] on button "See All" at bounding box center [873, 342] width 1325 height 13
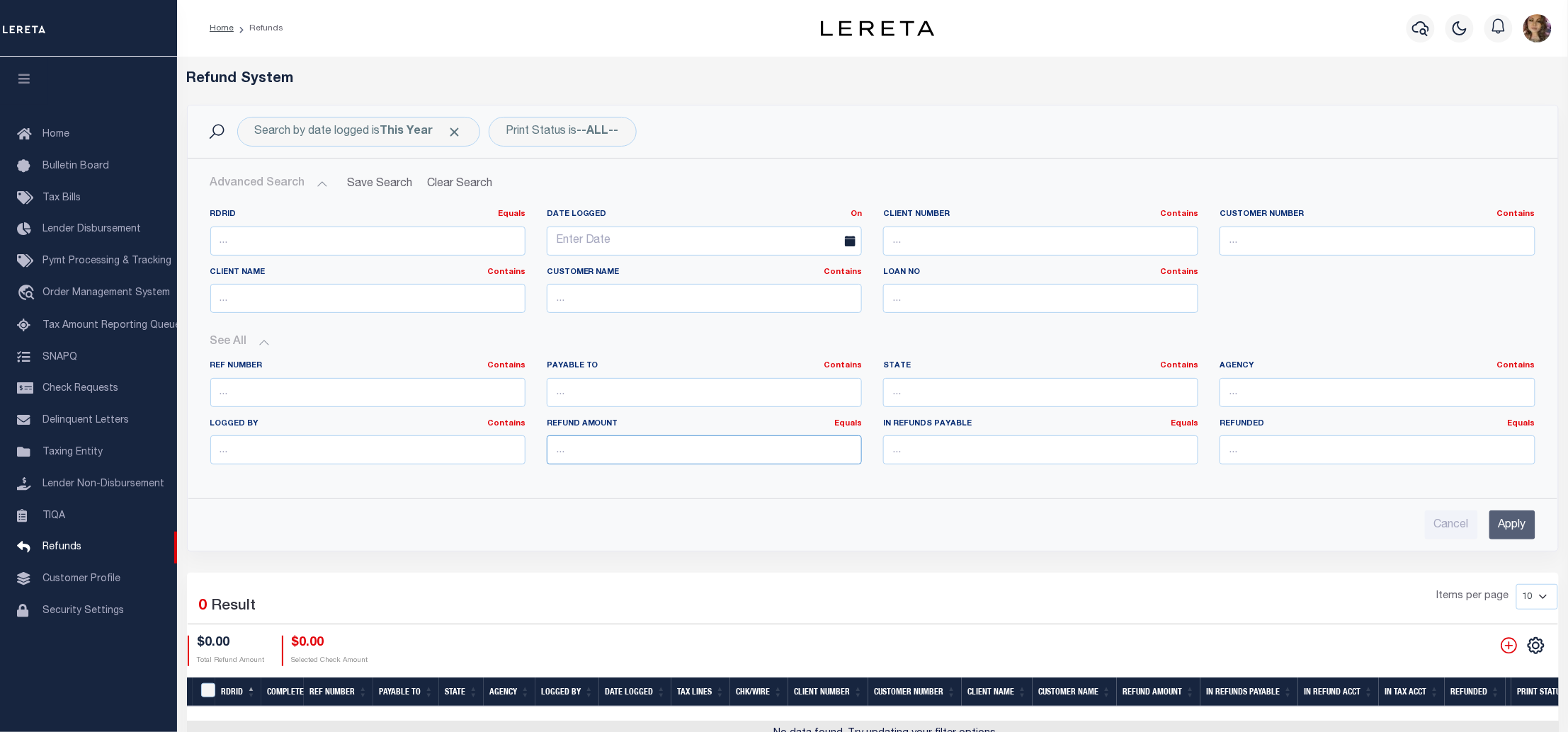
click at [593, 453] on input "number" at bounding box center [704, 450] width 315 height 29
click at [1513, 517] on input "Apply" at bounding box center [1512, 525] width 46 height 29
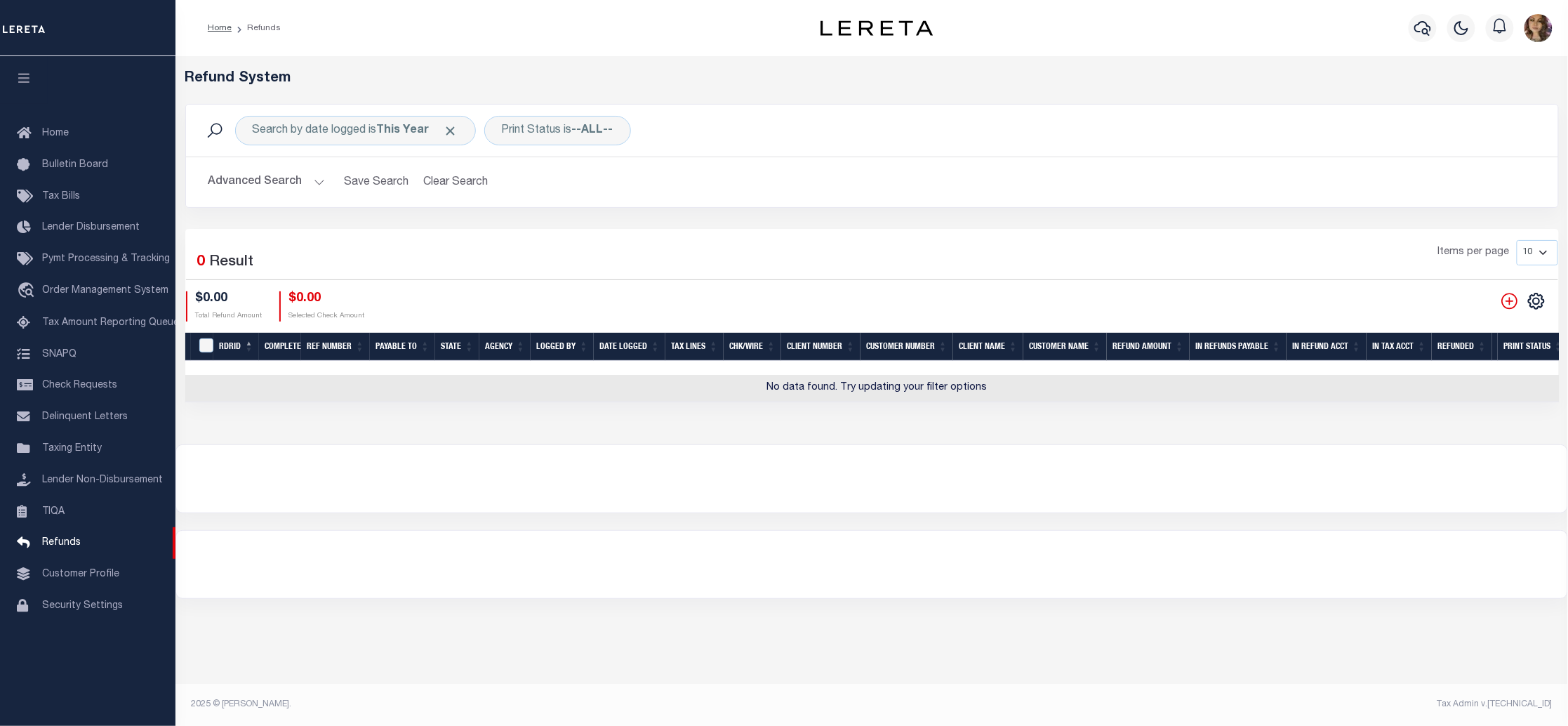
click at [314, 182] on button "Advanced Search" at bounding box center [267, 182] width 117 height 28
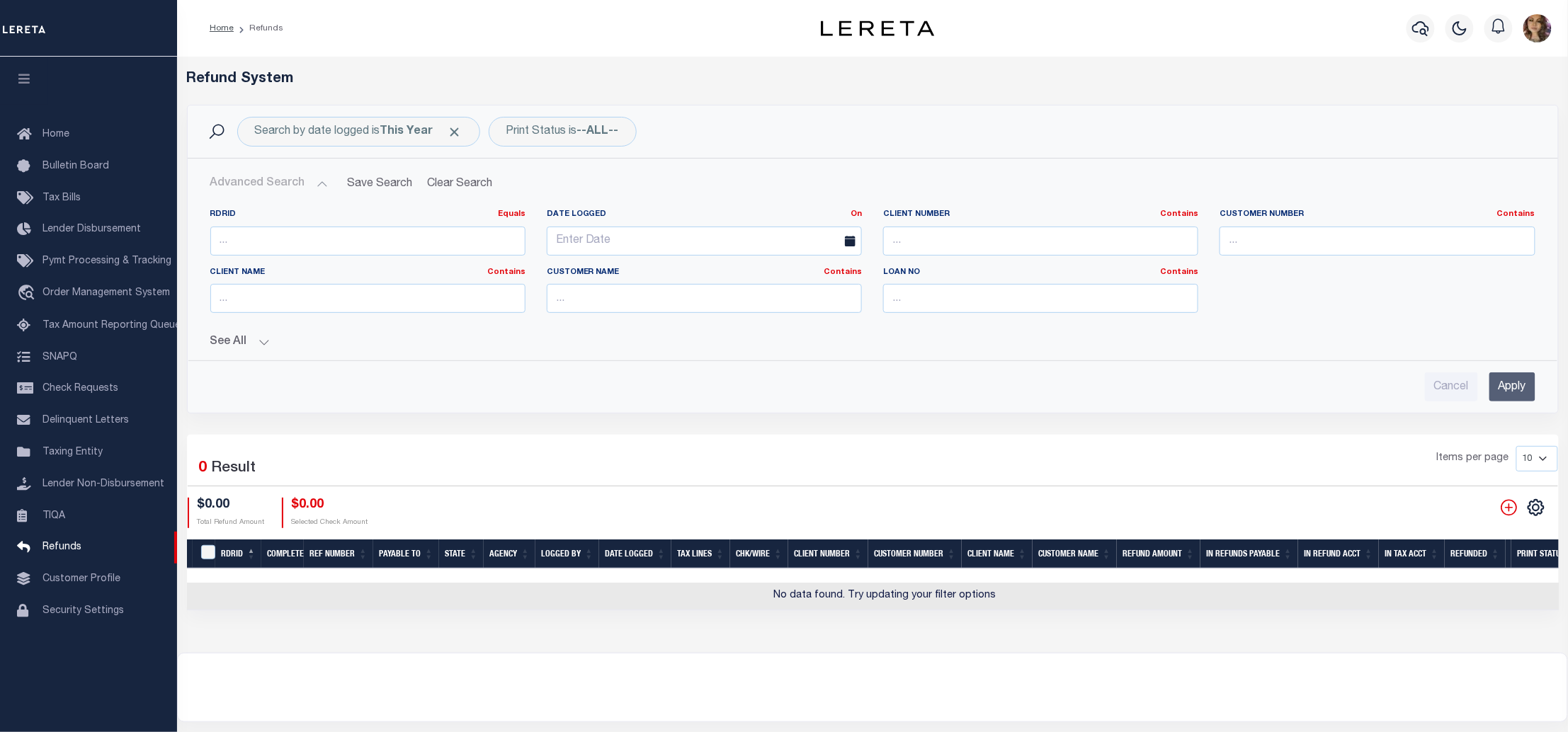
click at [267, 340] on button "See All" at bounding box center [873, 342] width 1325 height 13
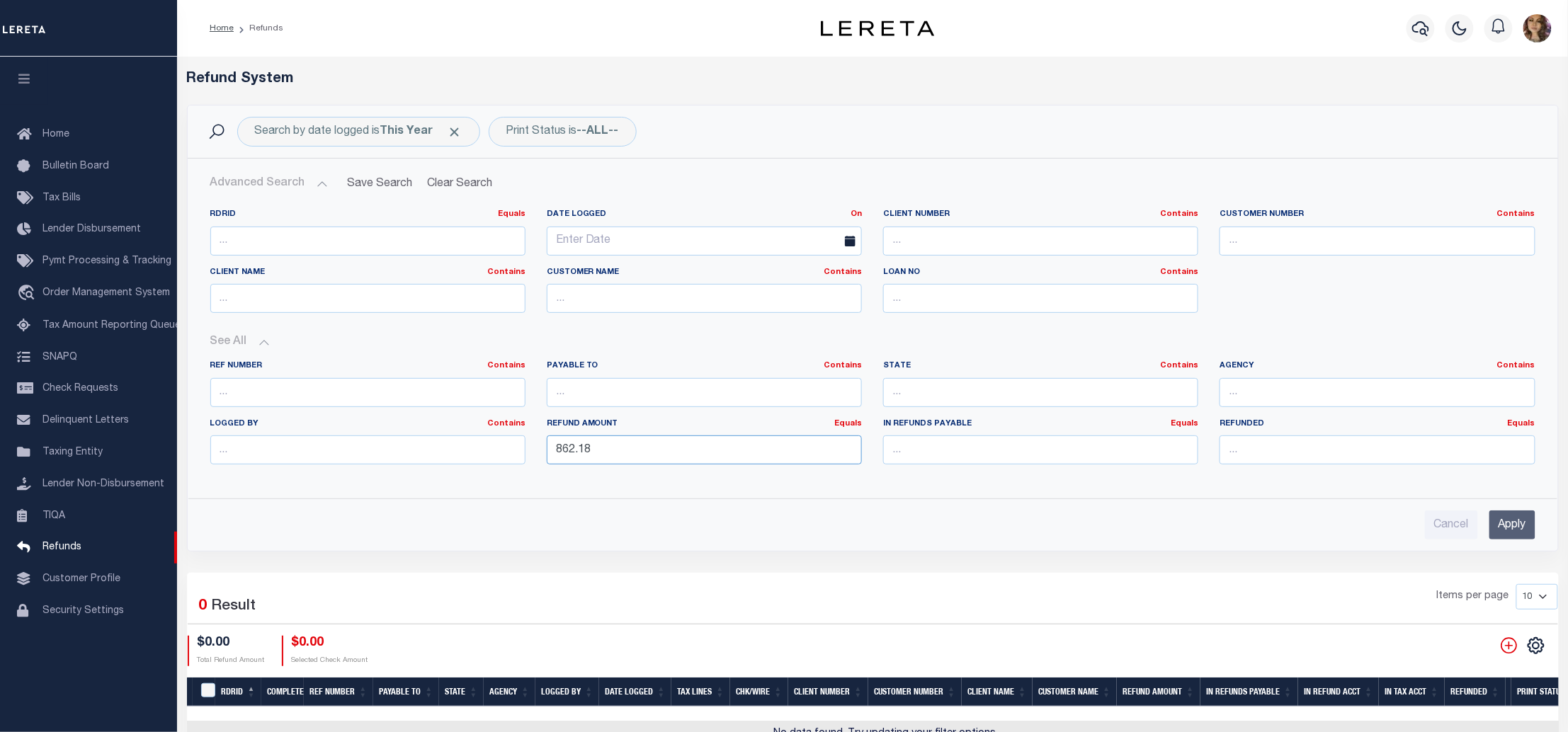
drag, startPoint x: 618, startPoint y: 455, endPoint x: 485, endPoint y: 444, distance: 133.5
click at [485, 444] on div "Ref Number Contains Contains Is Payable To Contains Contains Is Contains Is Is" at bounding box center [872, 418] width 1346 height 115
type input "589.74"
click at [1511, 523] on input "Apply" at bounding box center [1512, 525] width 46 height 29
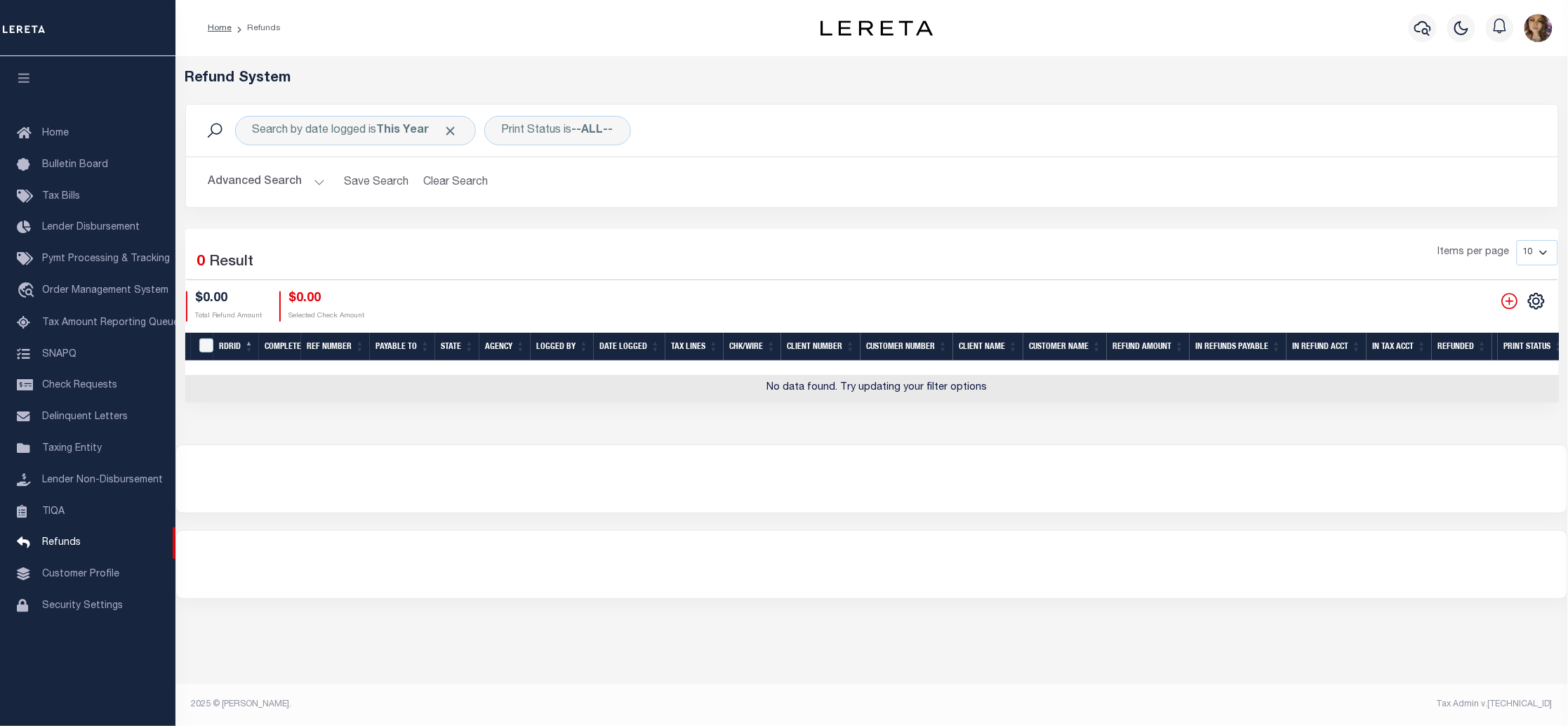
click at [311, 179] on button "Advanced Search" at bounding box center [267, 182] width 117 height 28
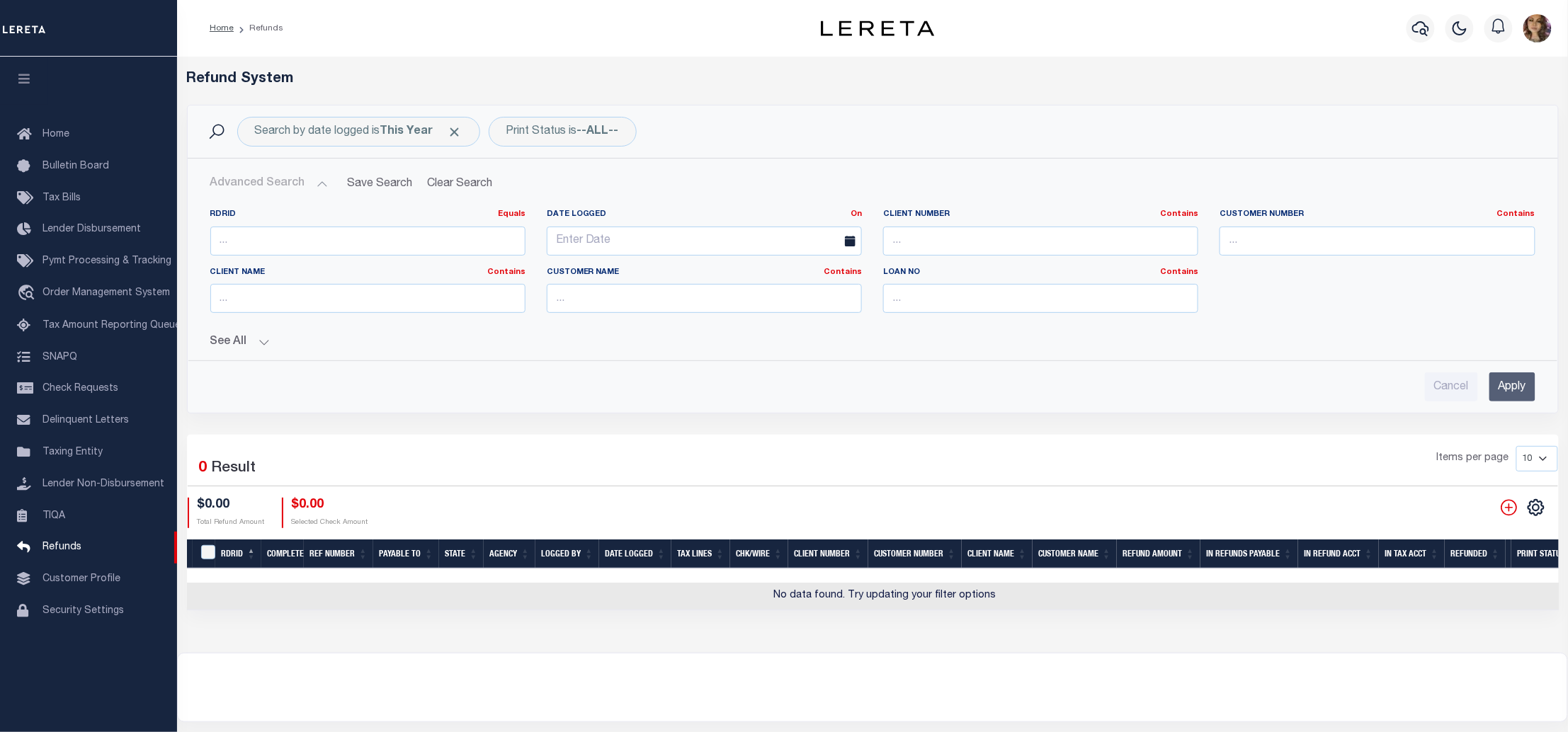
click at [267, 344] on button "See All" at bounding box center [873, 342] width 1325 height 13
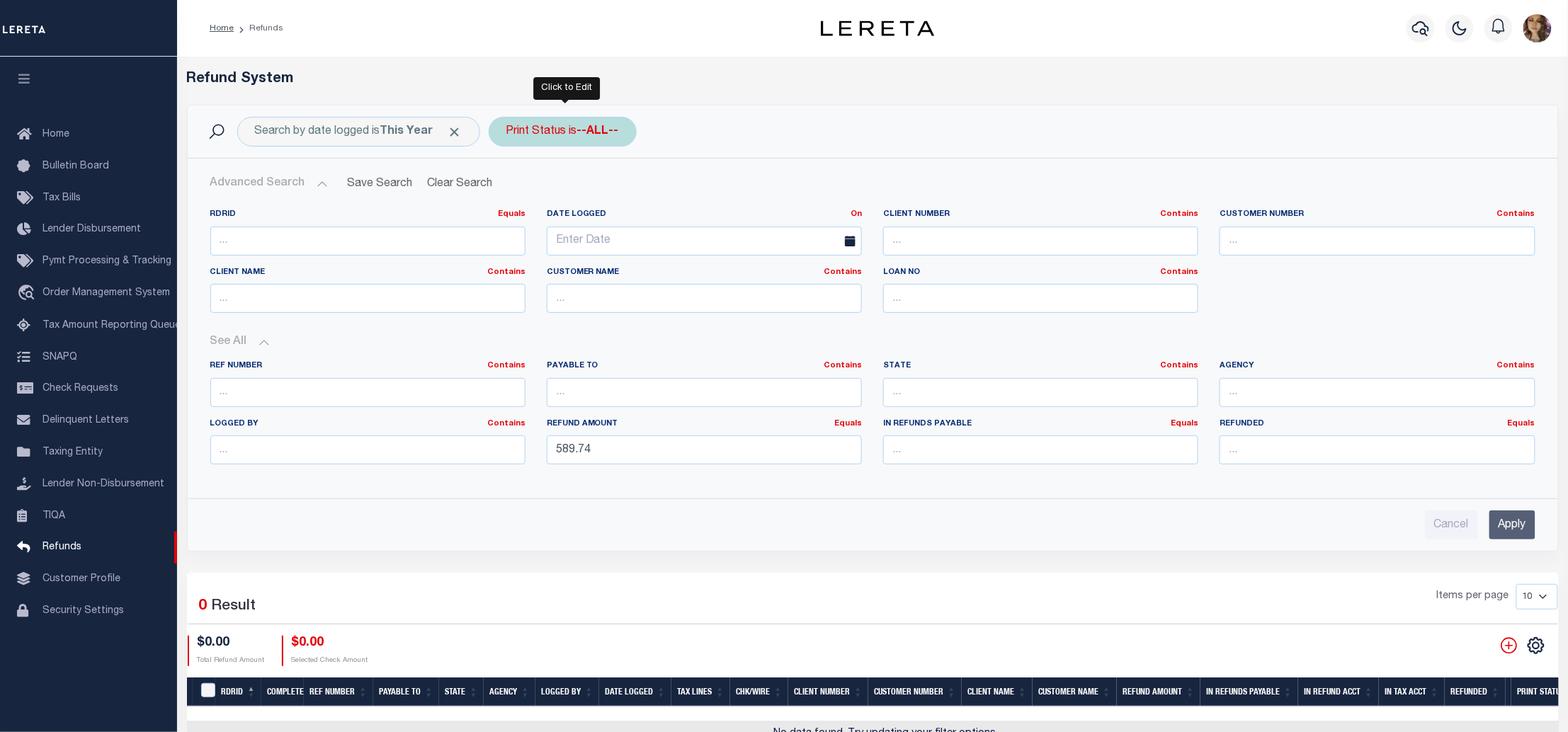
click at [581, 134] on b "--ALL--" at bounding box center [598, 132] width 42 height 11
click at [570, 202] on select "--ALL-- Ready to Write Ready to Print Printed" at bounding box center [610, 201] width 208 height 27
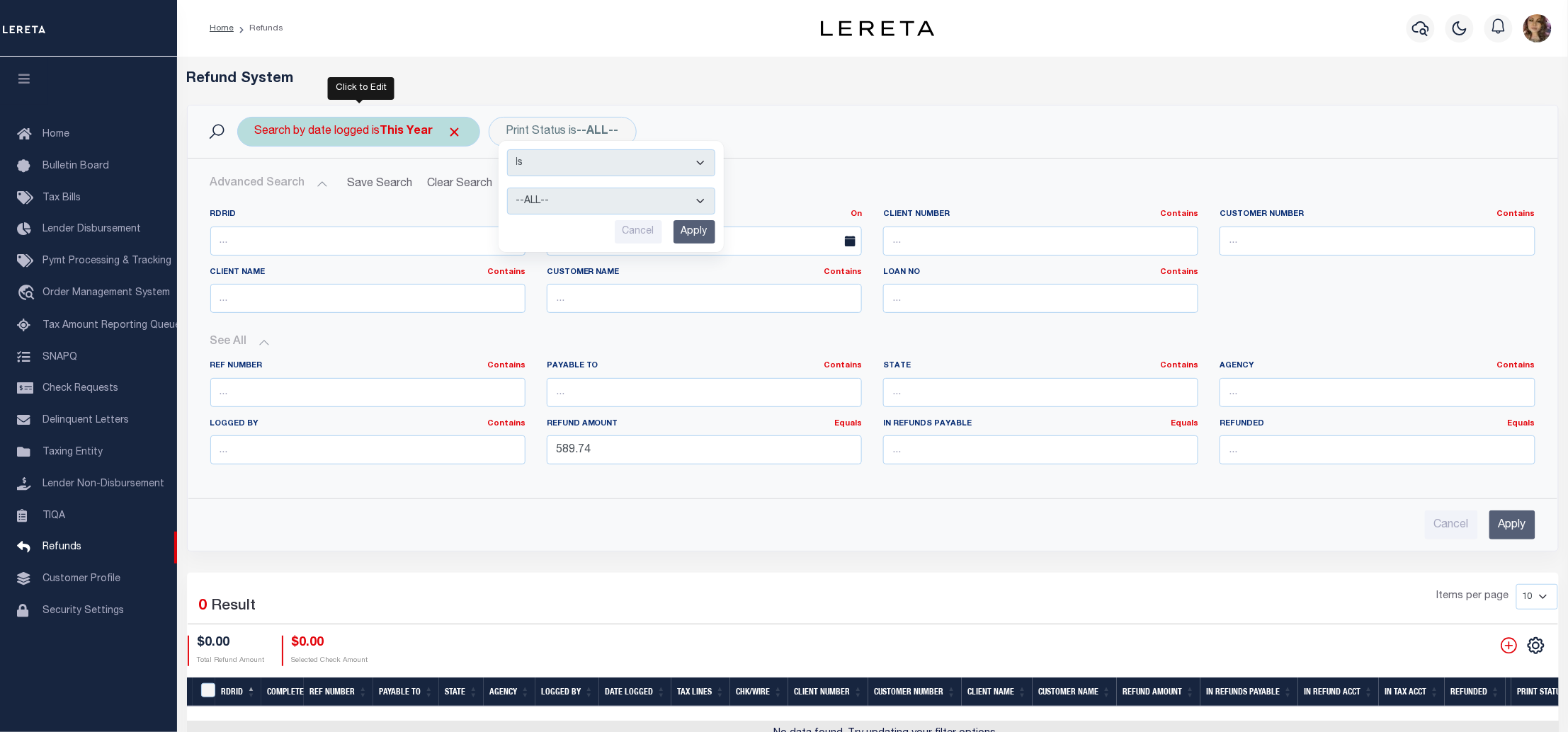
click at [369, 131] on div "Search by date logged is This Year" at bounding box center [359, 131] width 243 height 30
select select "This Year"
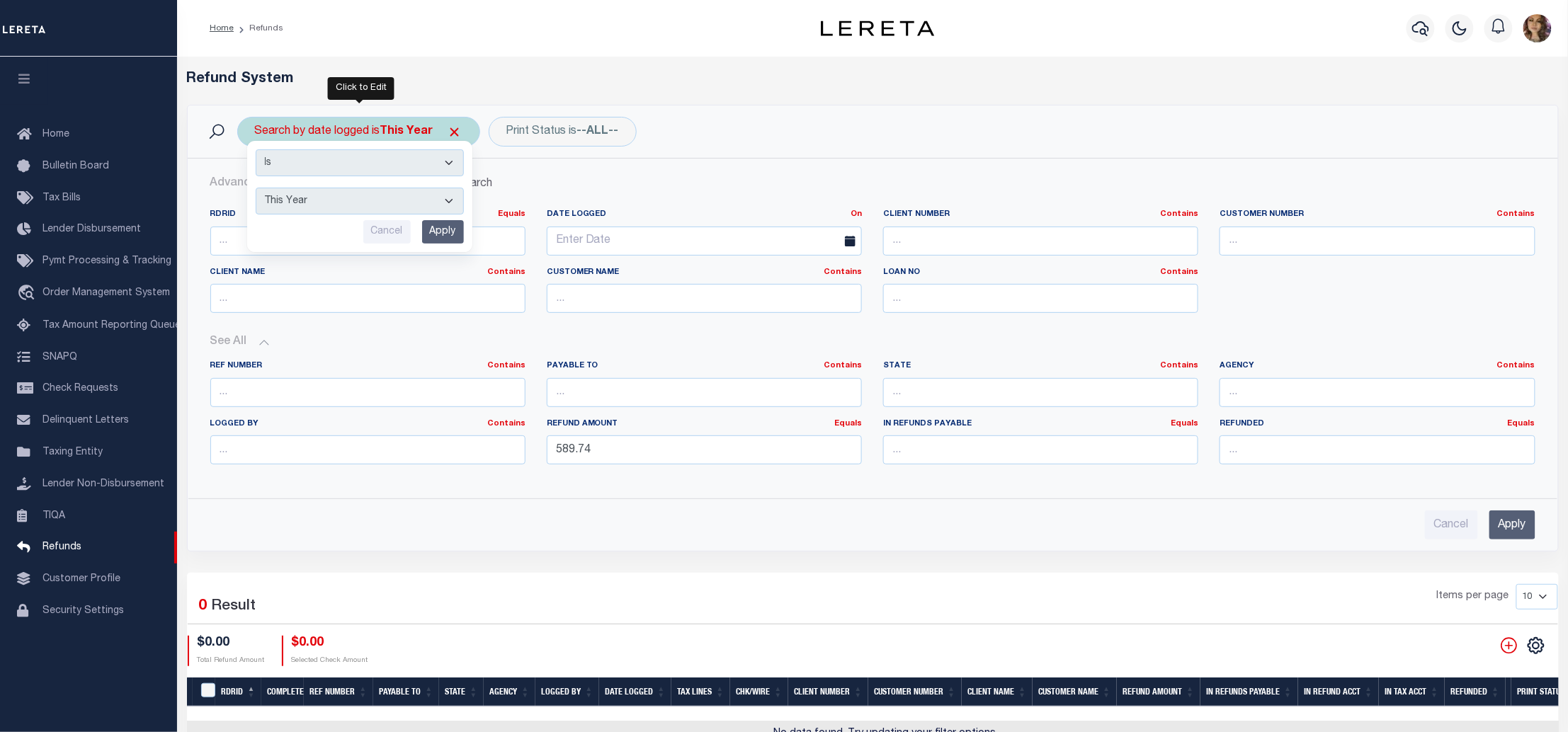
click at [369, 131] on div "Search by date logged is This Year Is Contains This Month Last Month Last Three…" at bounding box center [359, 131] width 243 height 30
select select "This Year"
click at [1034, 80] on h5 "Refund System" at bounding box center [873, 80] width 1372 height 17
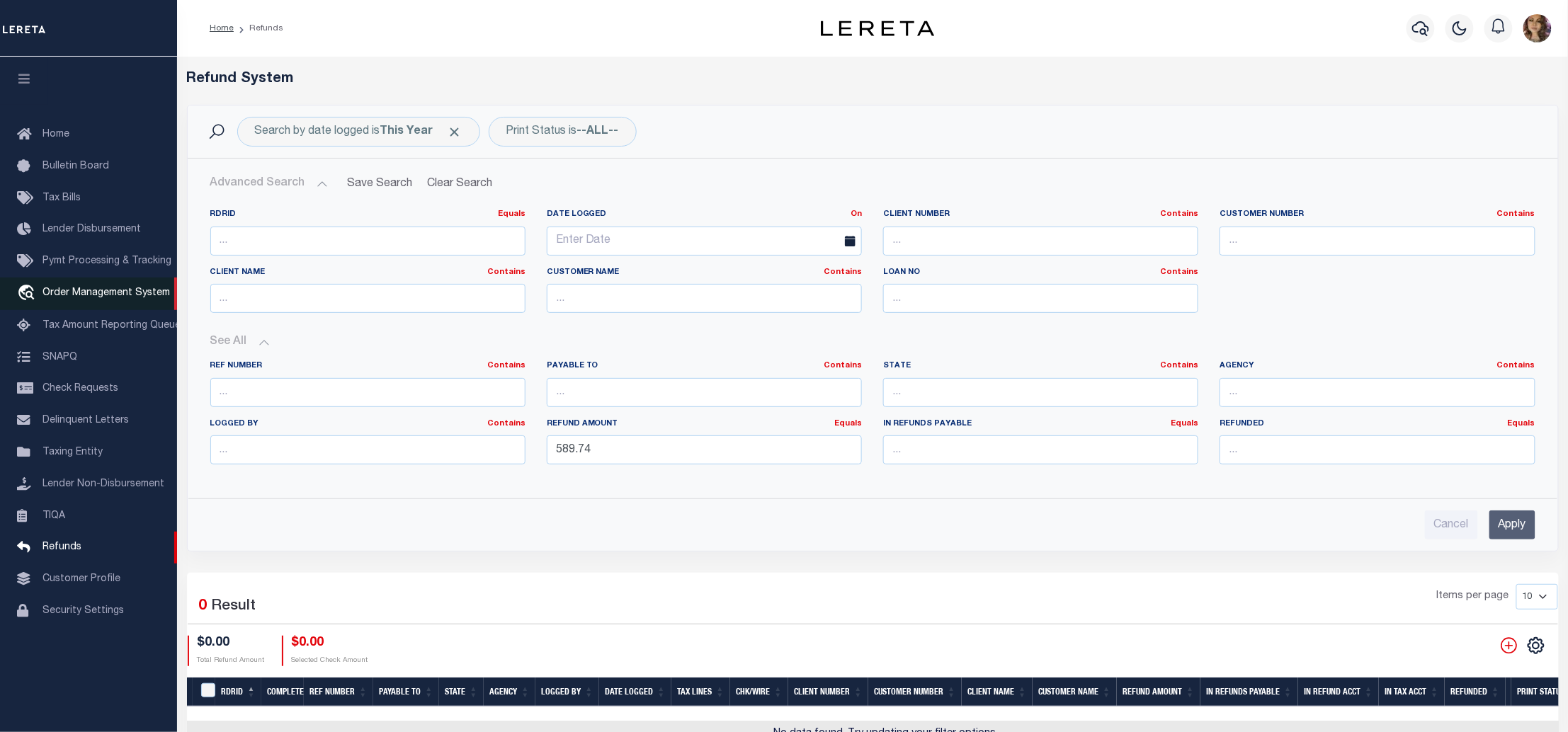
click at [117, 293] on span "Order Management System" at bounding box center [105, 293] width 127 height 10
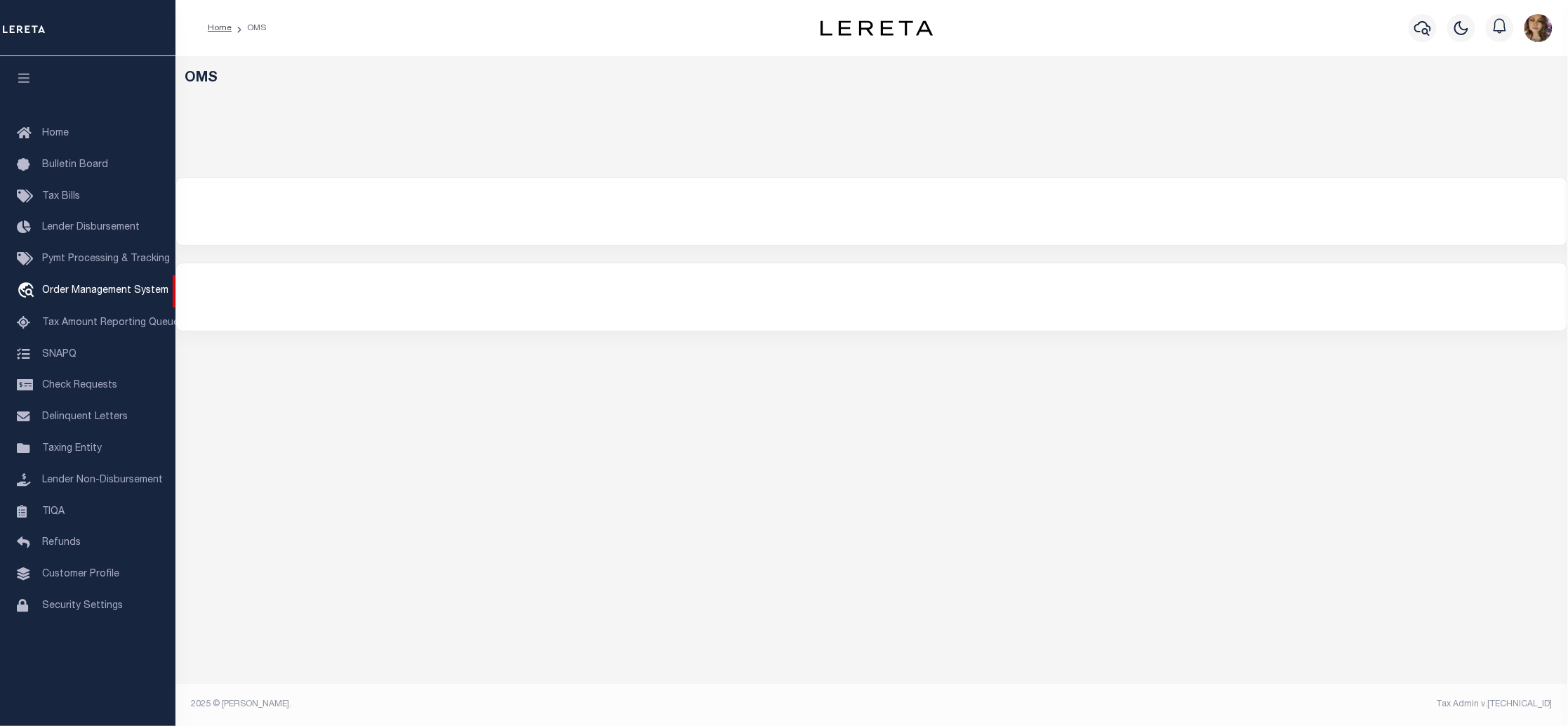
select select "200"
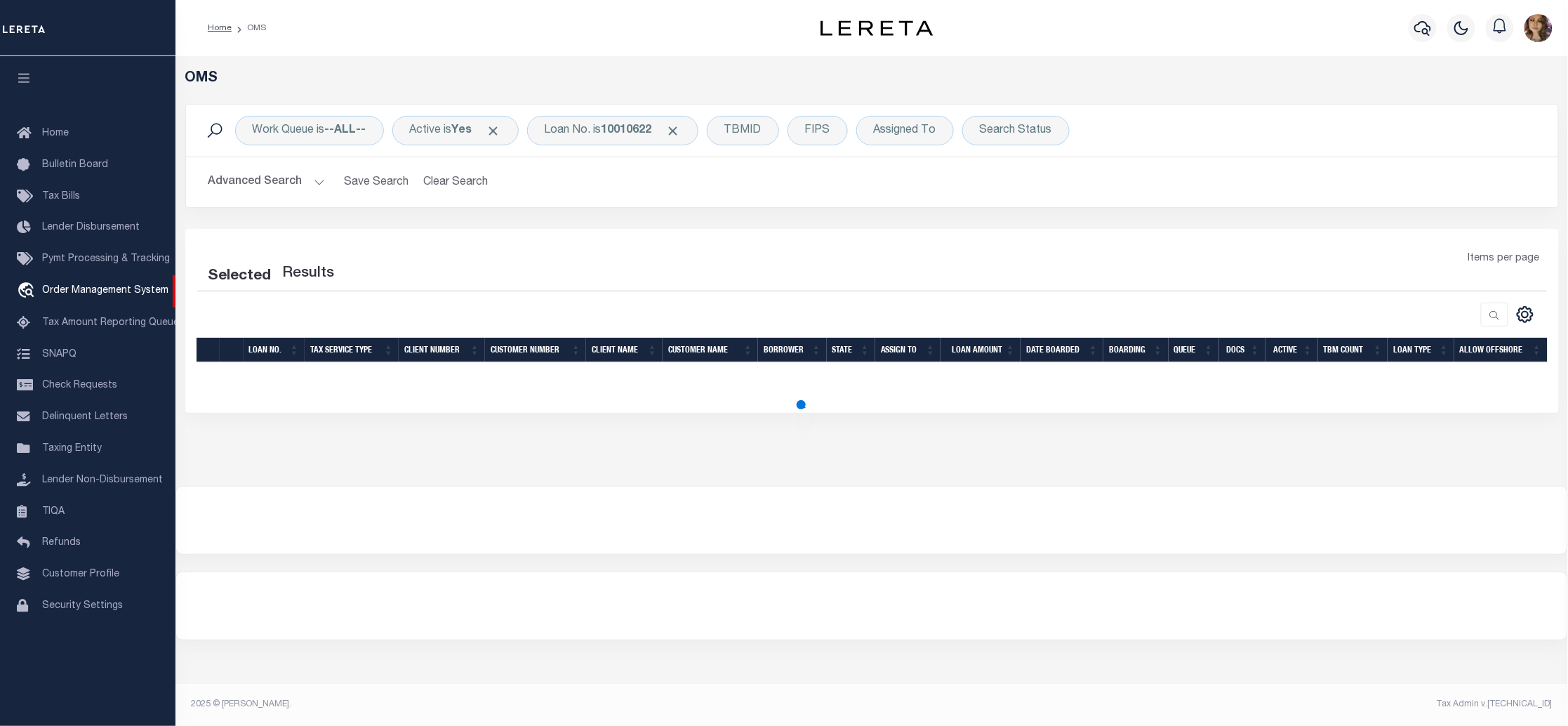
select select "200"
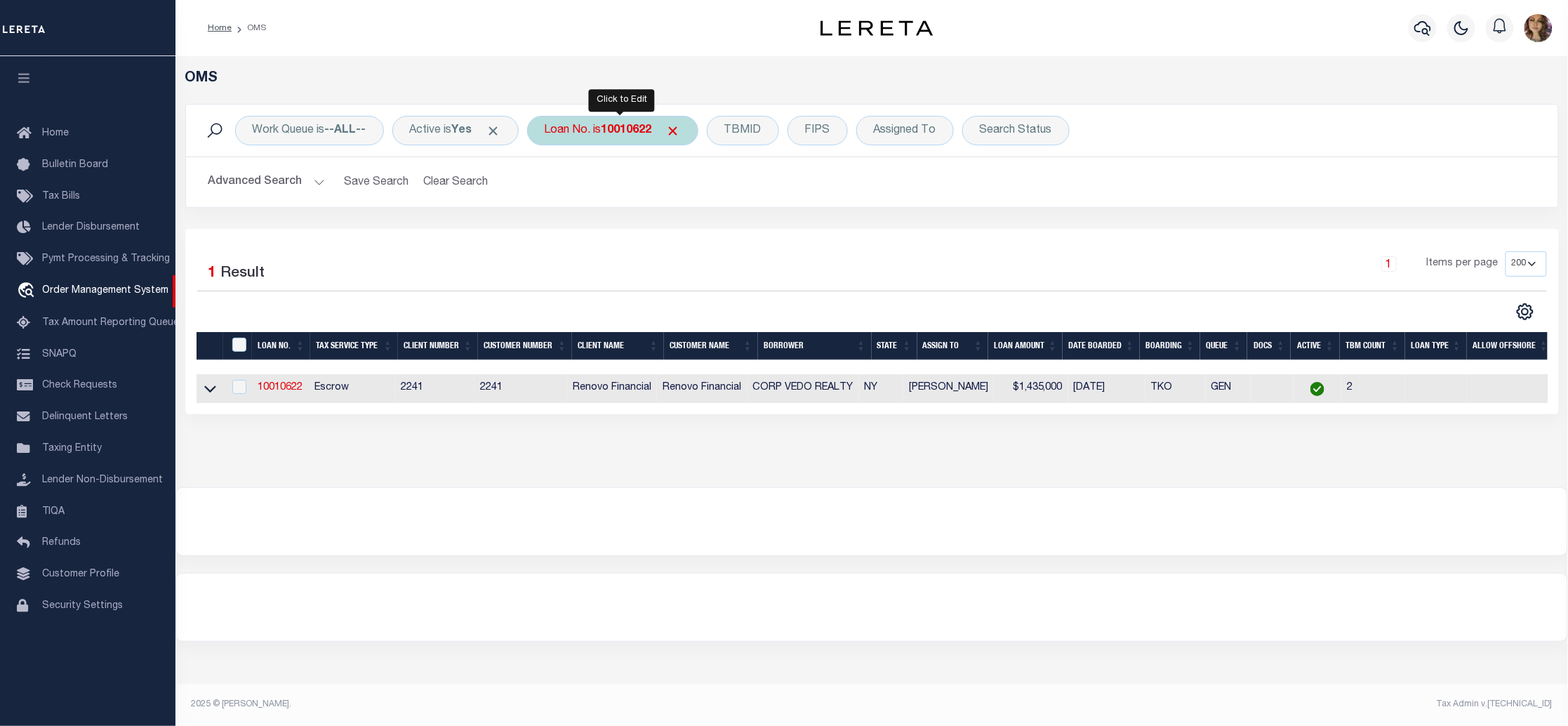
click at [604, 130] on div "Loan No. is 10010622" at bounding box center [613, 130] width 171 height 29
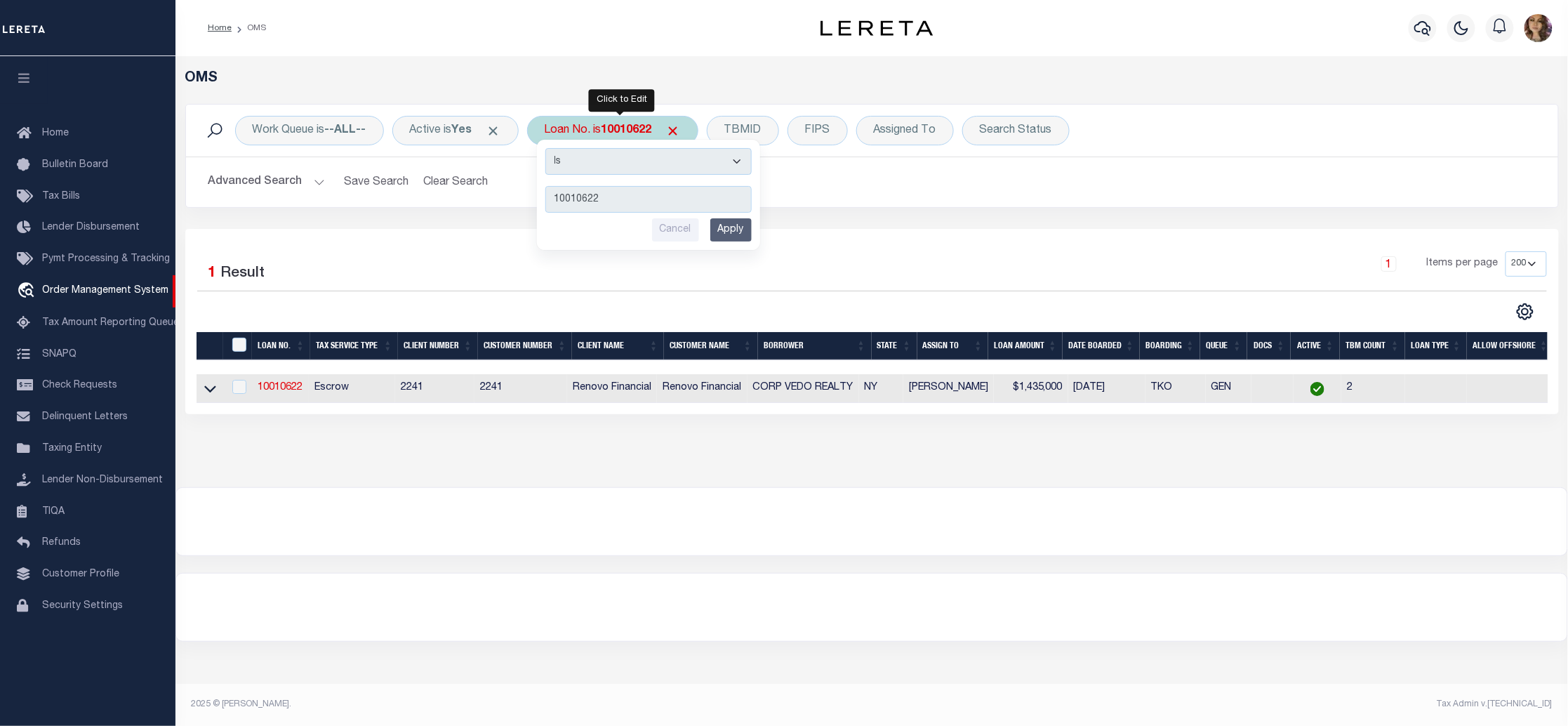
type input "90000119"
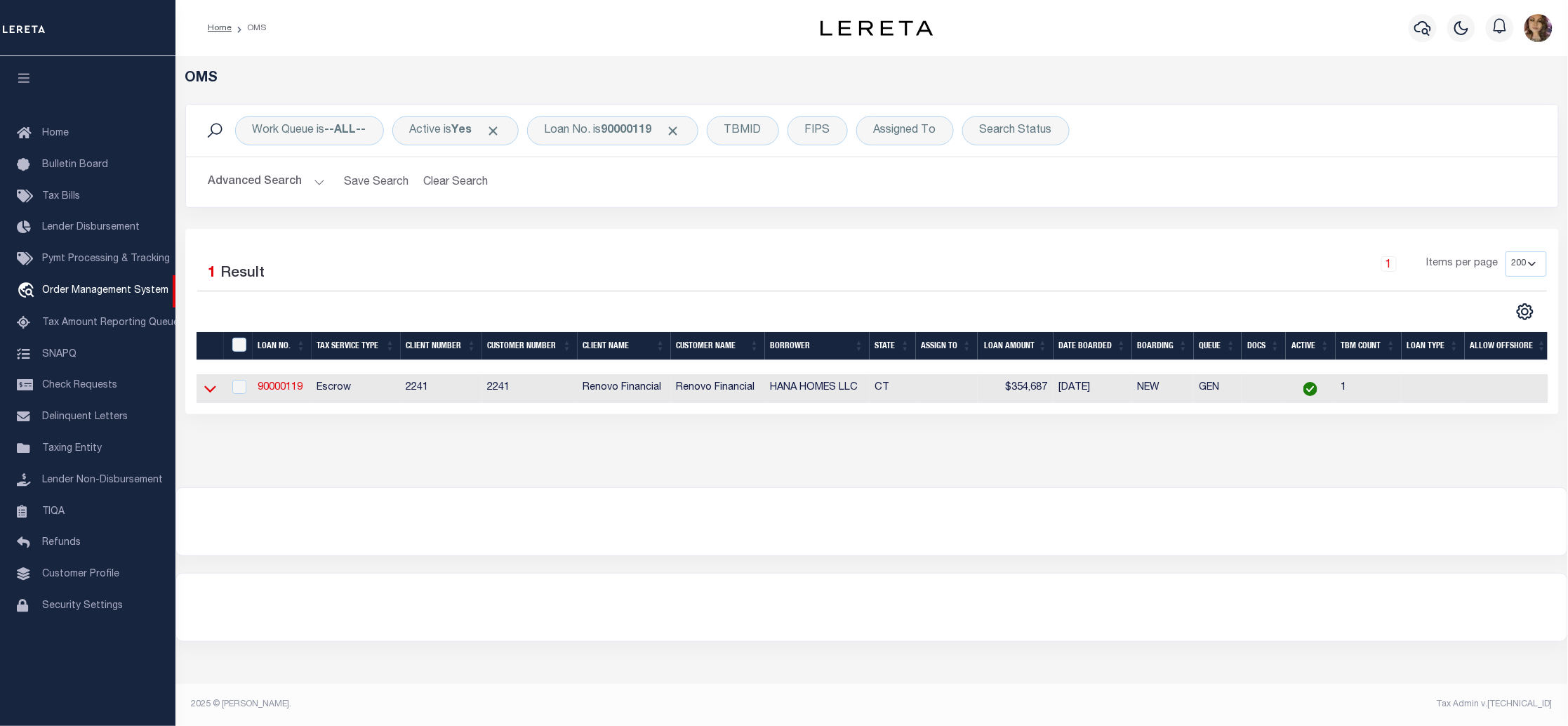
click at [212, 392] on icon at bounding box center [210, 389] width 12 height 15
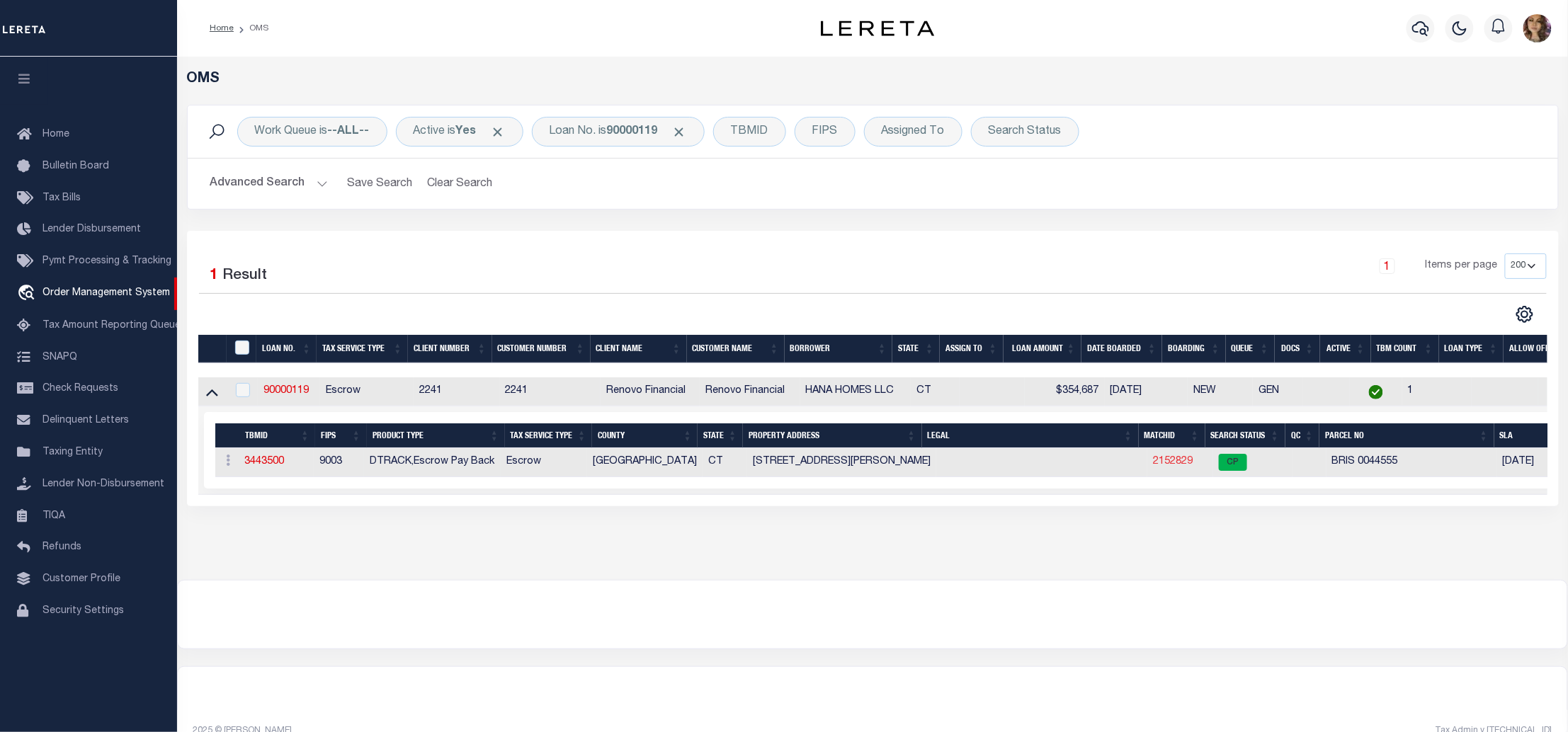
click at [1170, 467] on link "2152829" at bounding box center [1171, 462] width 39 height 10
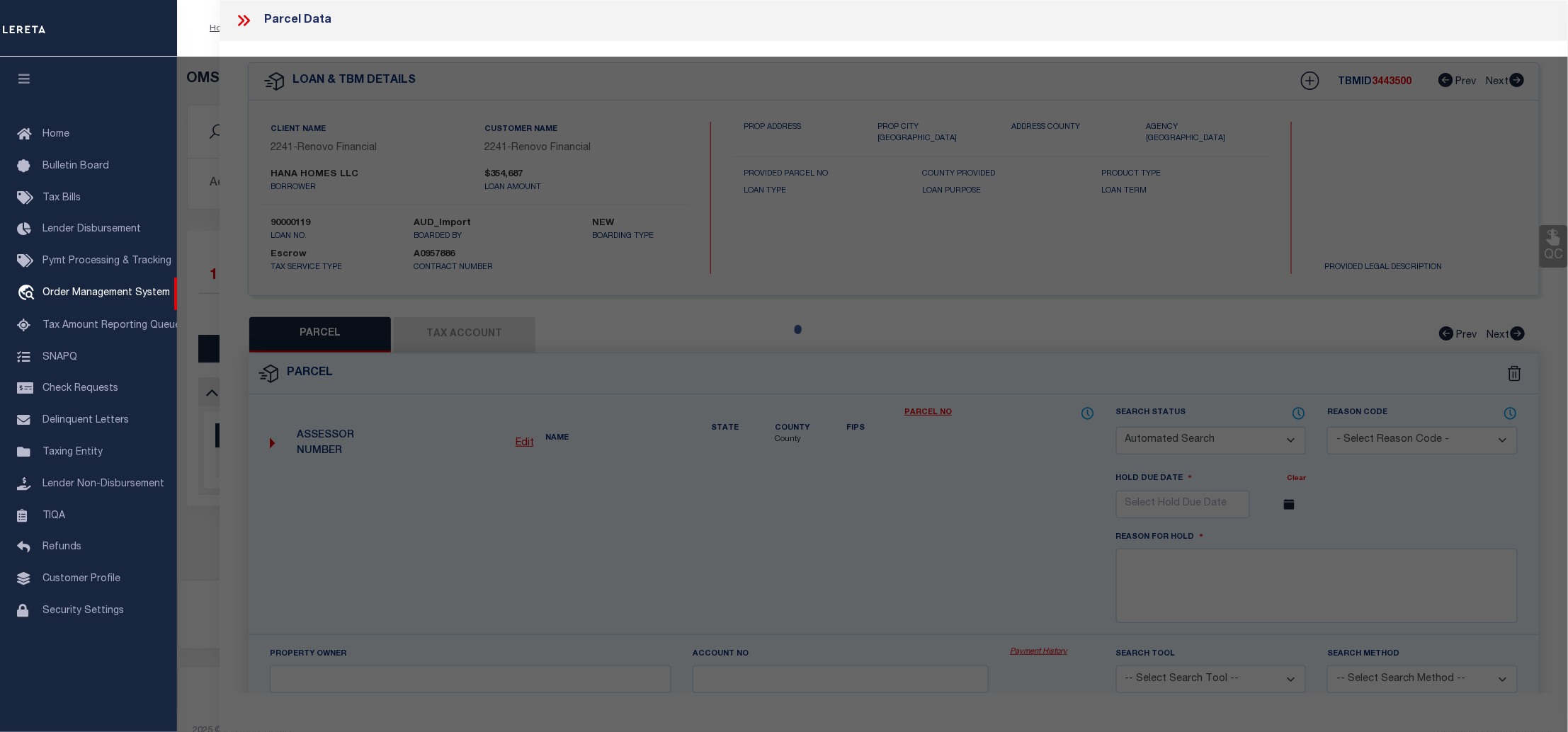
checkbox input "false"
select select "CP"
type input "ZAIN,BARNWELL"
select select "ATL"
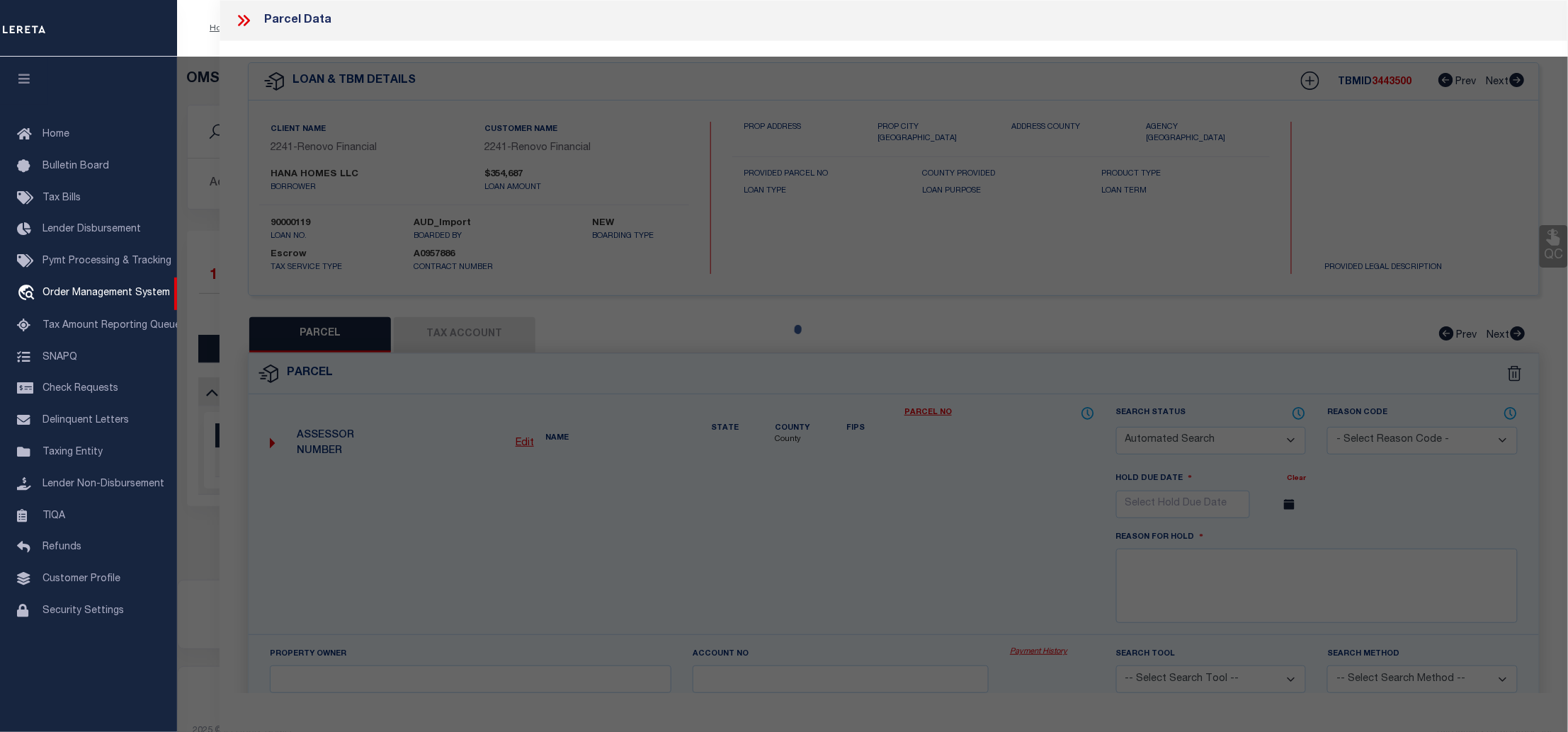
select select "ADD"
type input "318 EMMETT ST"
checkbox input "false"
type input "[GEOGRAPHIC_DATA], [GEOGRAPHIC_DATA] 06010"
type textarea "LOT:3-44555 CITY/[GEOGRAPHIC_DATA]/TWP:[GEOGRAPHIC_DATA]"
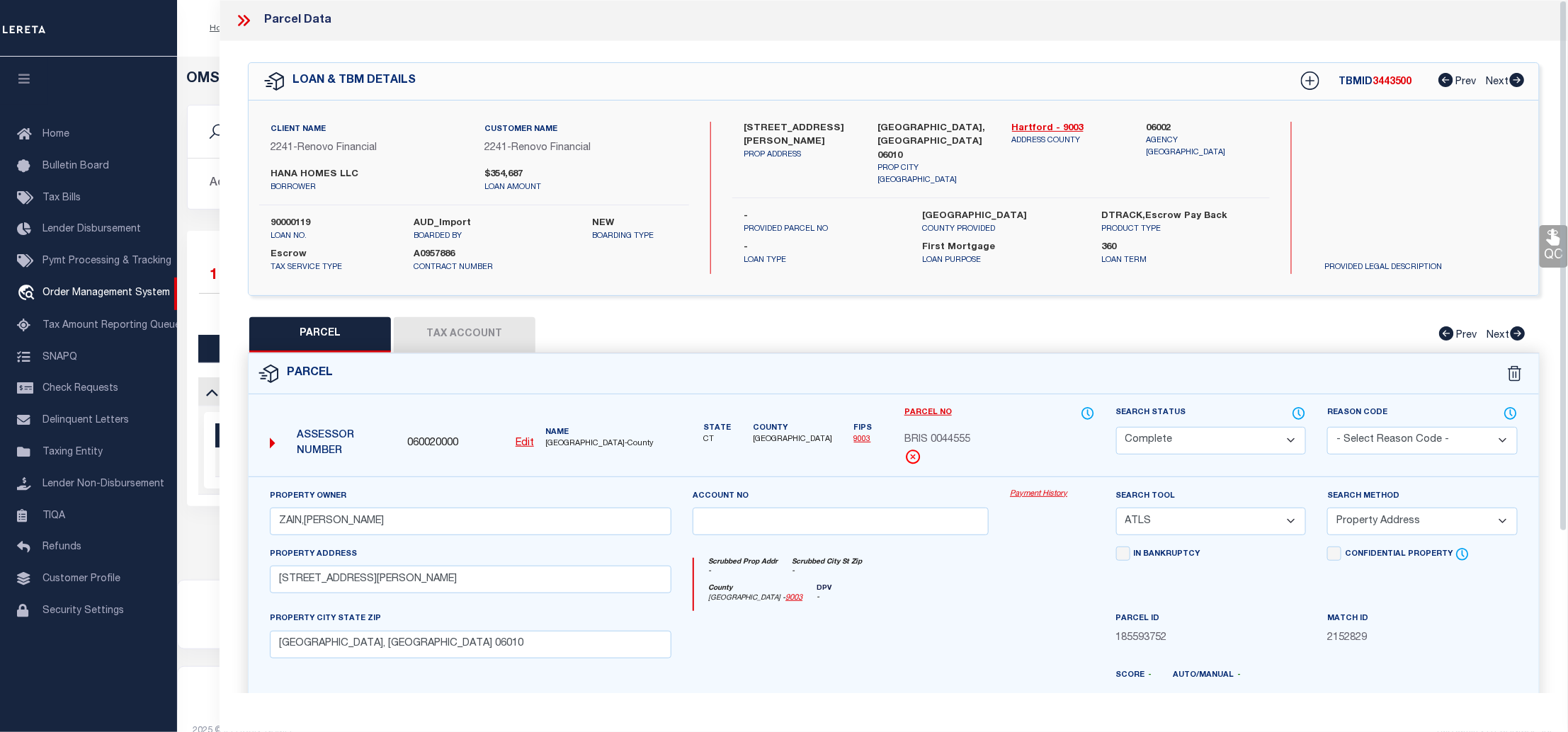
click at [1033, 498] on link "Payment History" at bounding box center [1052, 494] width 84 height 12
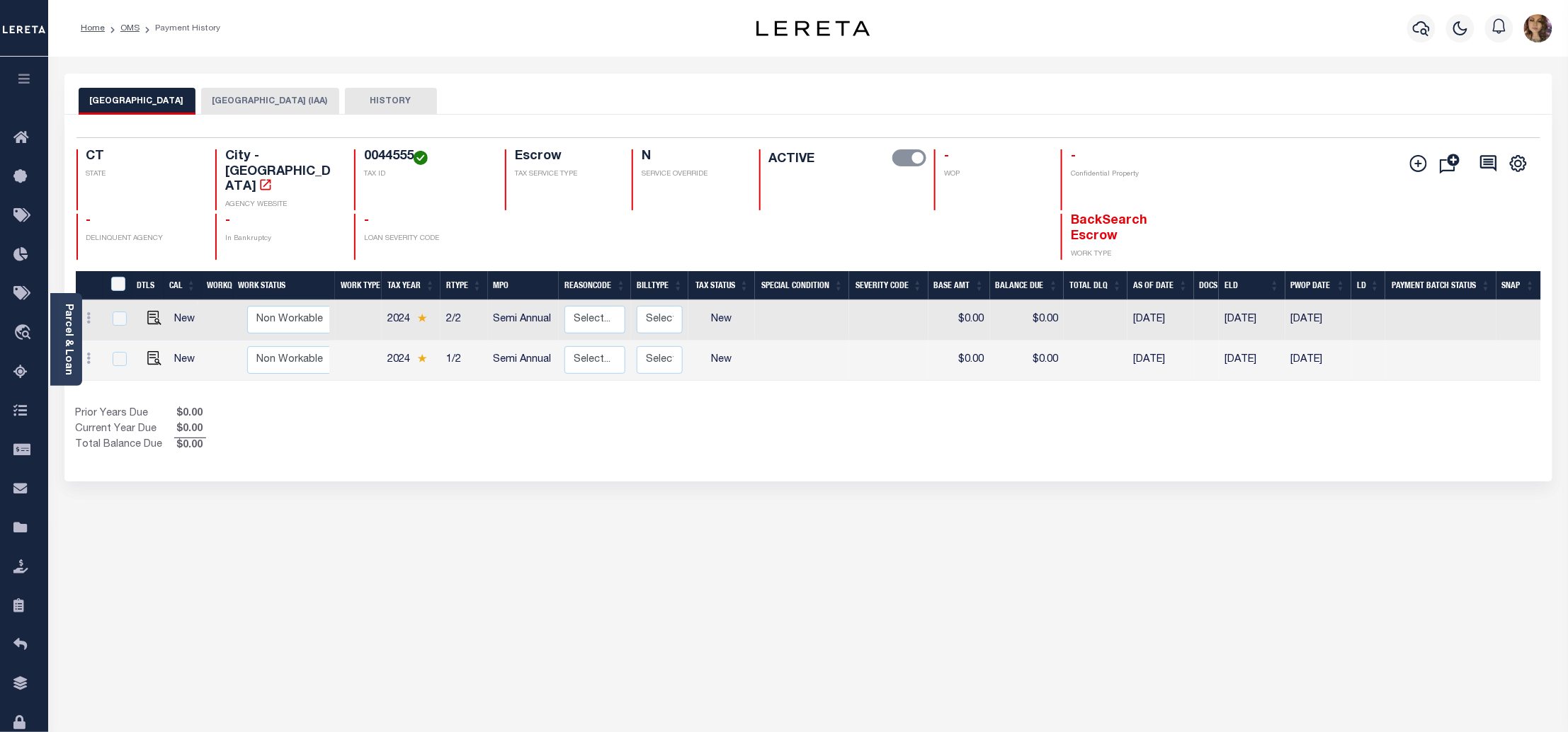
click at [234, 97] on button "[GEOGRAPHIC_DATA] (IAA)" at bounding box center [270, 102] width 138 height 27
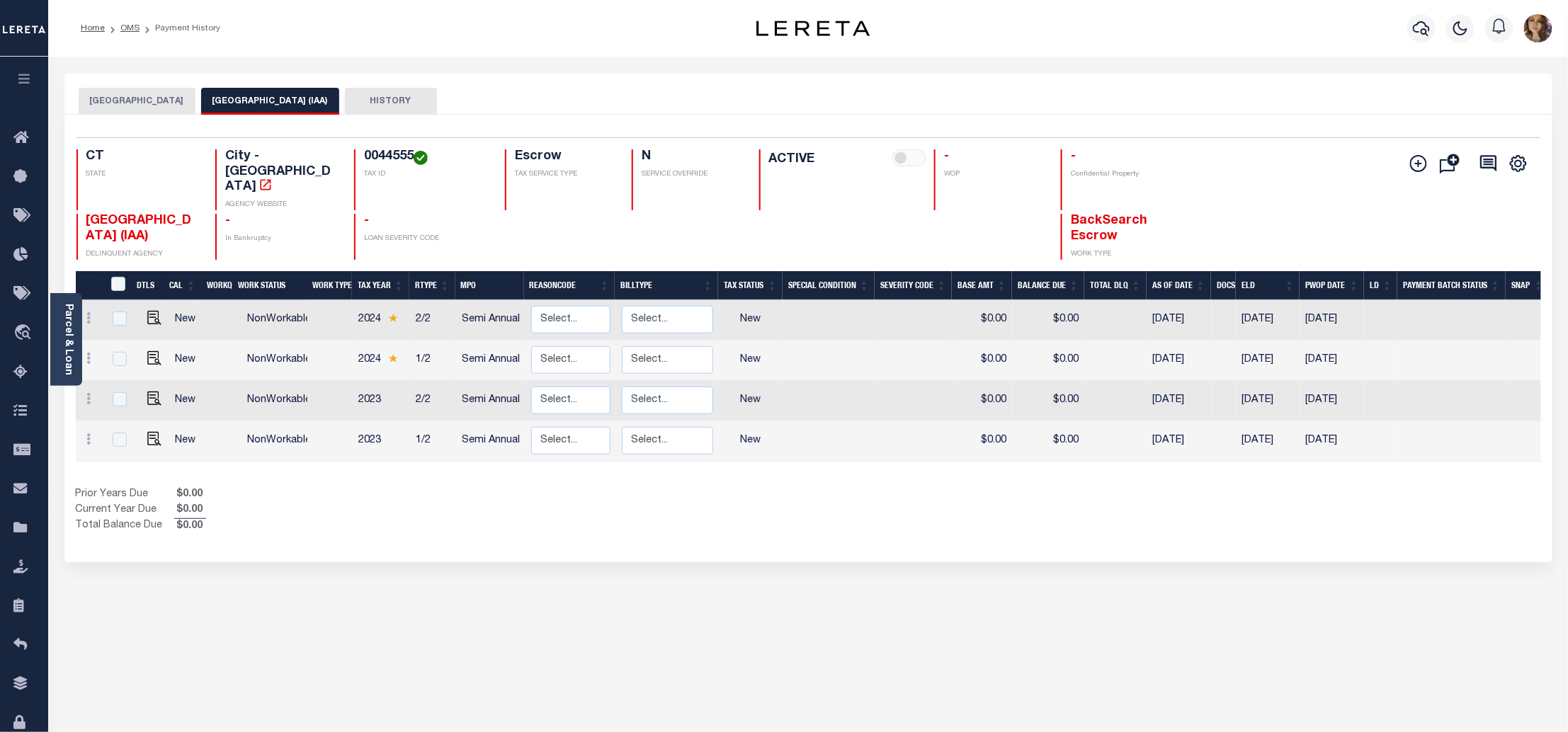
click at [134, 103] on button "[GEOGRAPHIC_DATA]" at bounding box center [137, 102] width 117 height 27
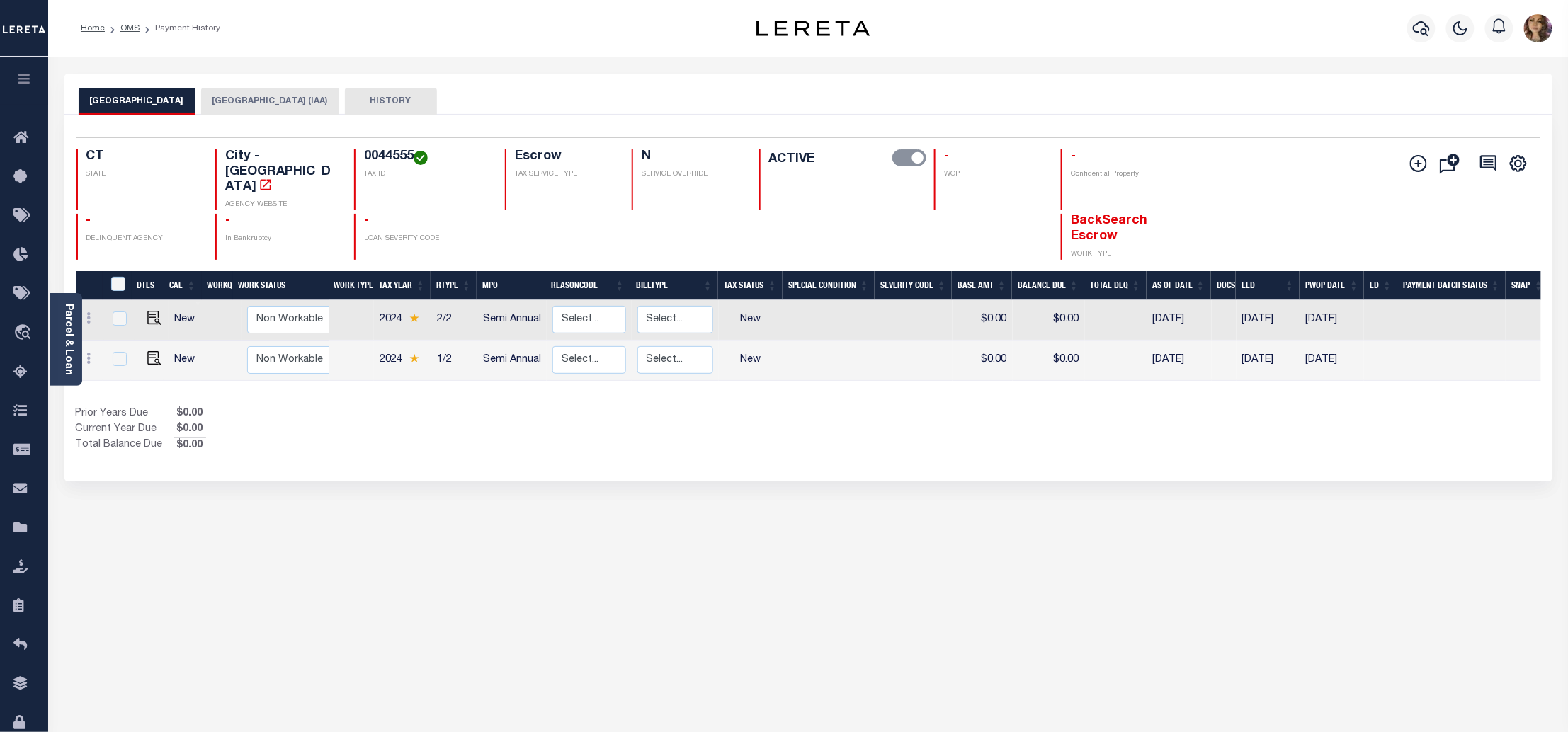
click at [1470, 520] on div "[GEOGRAPHIC_DATA] (IAA) HISTORY 2" at bounding box center [807, 473] width 1509 height 800
